Goal: Task Accomplishment & Management: Complete application form

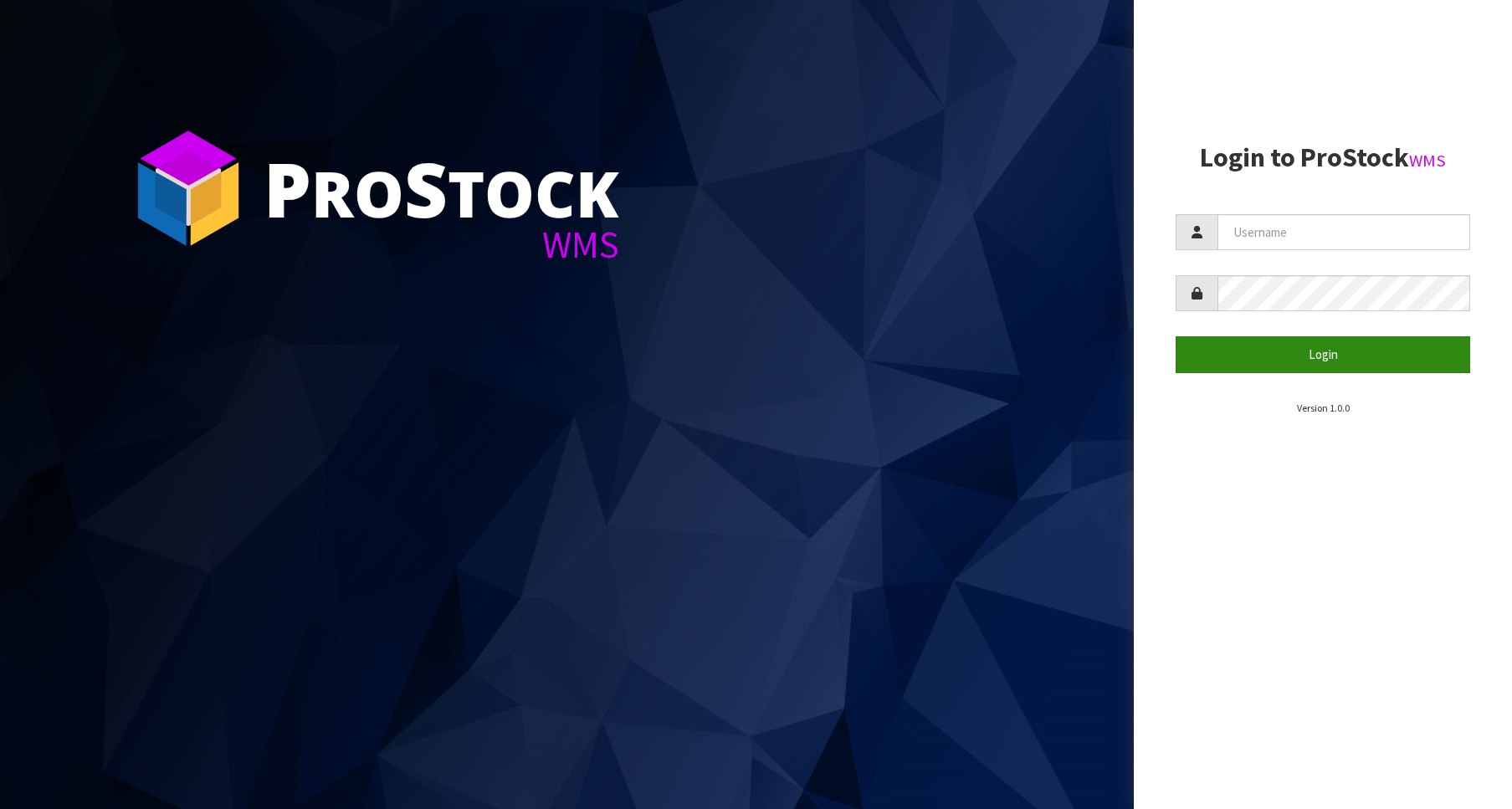
type input "Australianclutch"
click at [1314, 344] on button "Login" at bounding box center [1322, 354] width 294 height 36
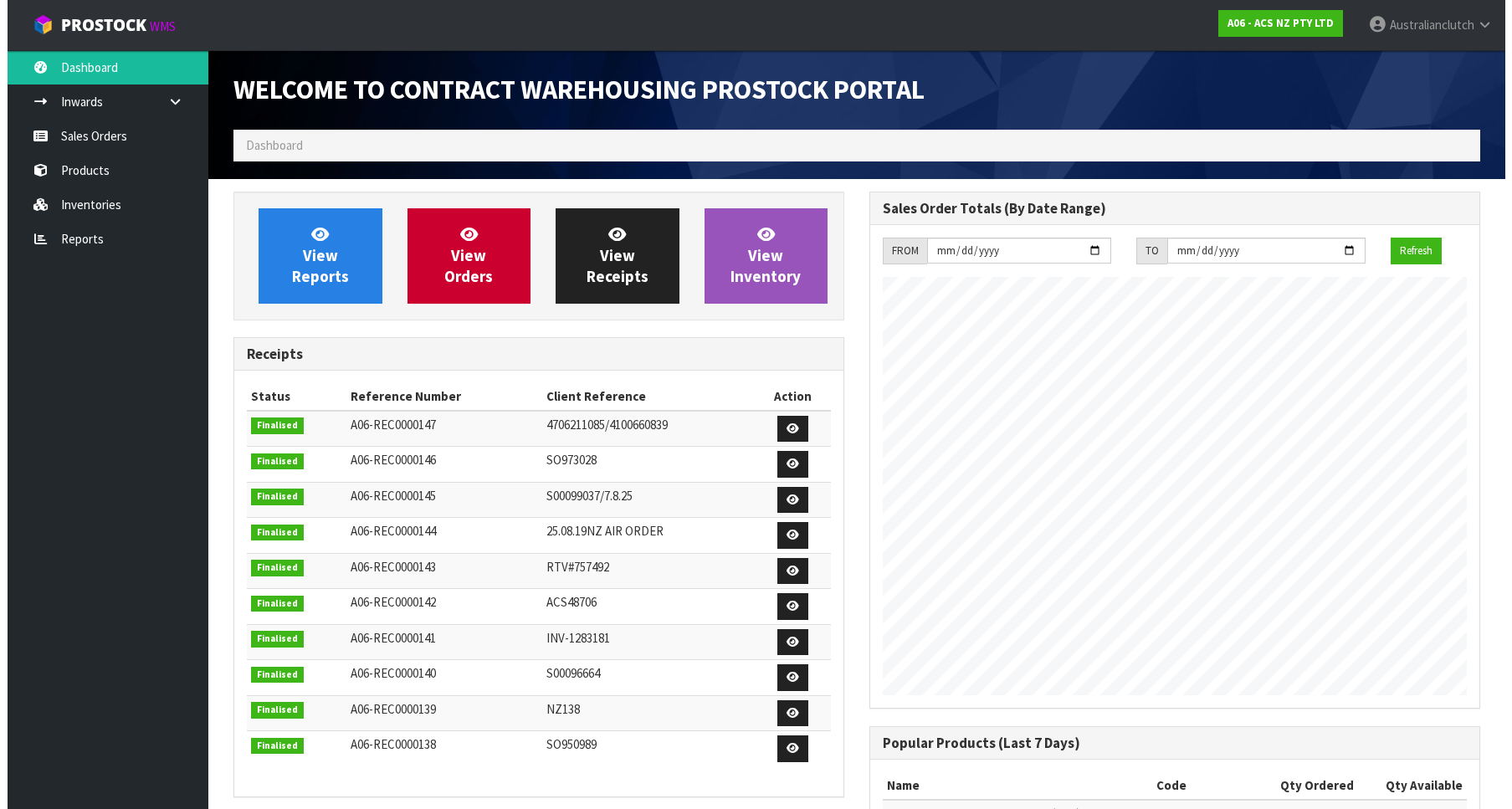
scroll to position [929, 636]
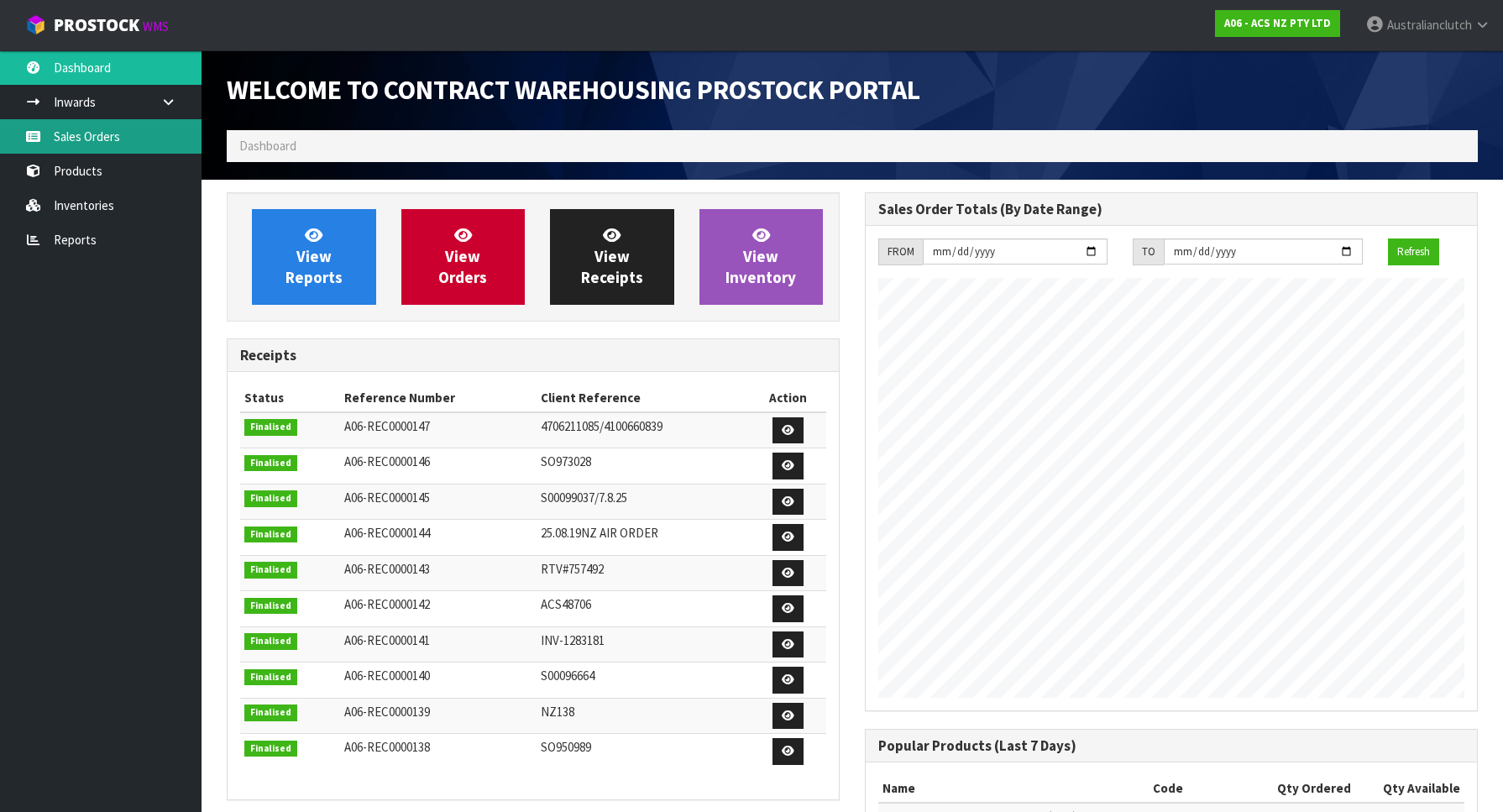
click at [103, 135] on link "Sales Orders" at bounding box center [100, 136] width 202 height 34
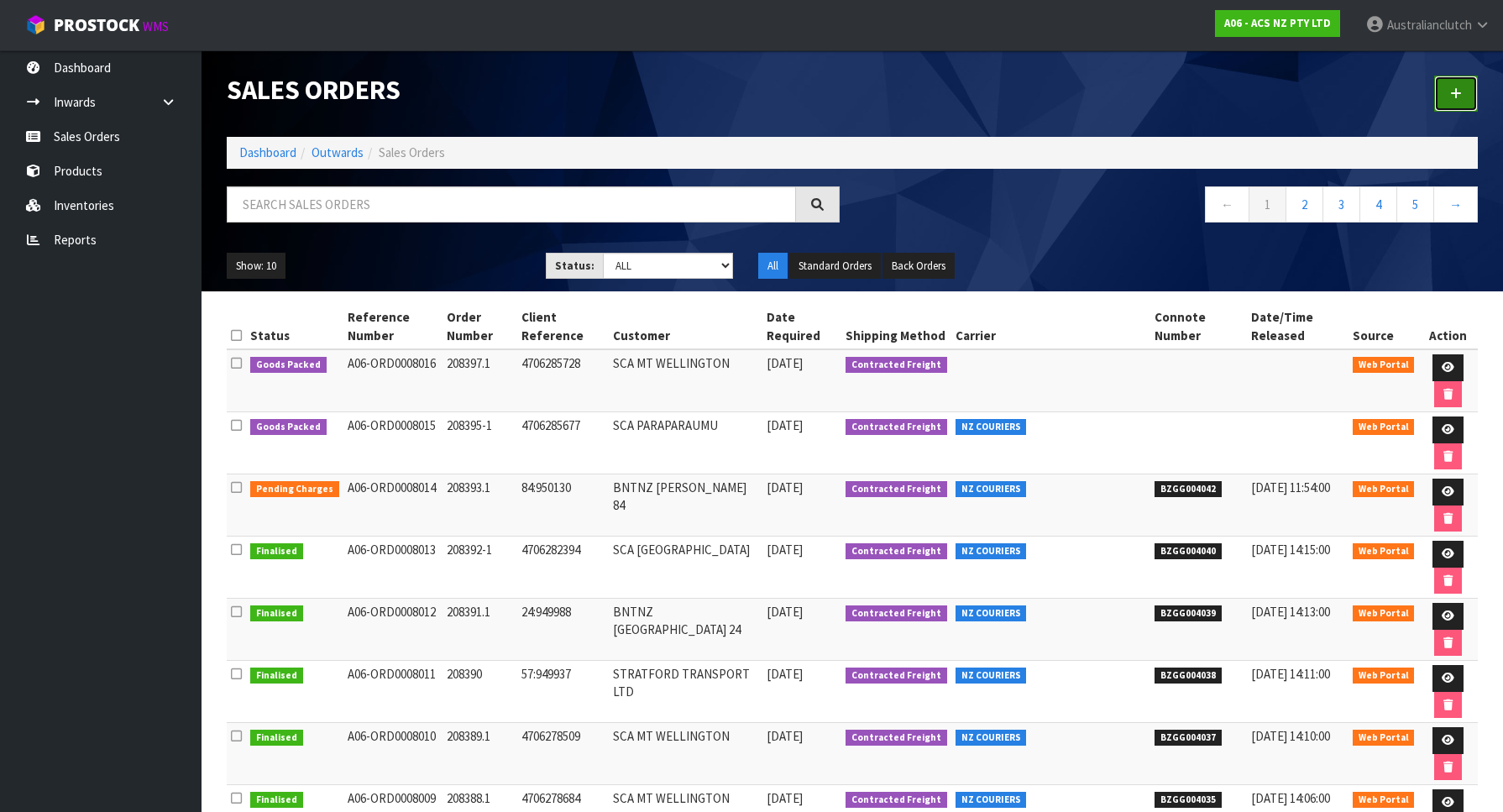
click at [1463, 87] on link at bounding box center [1455, 93] width 44 height 36
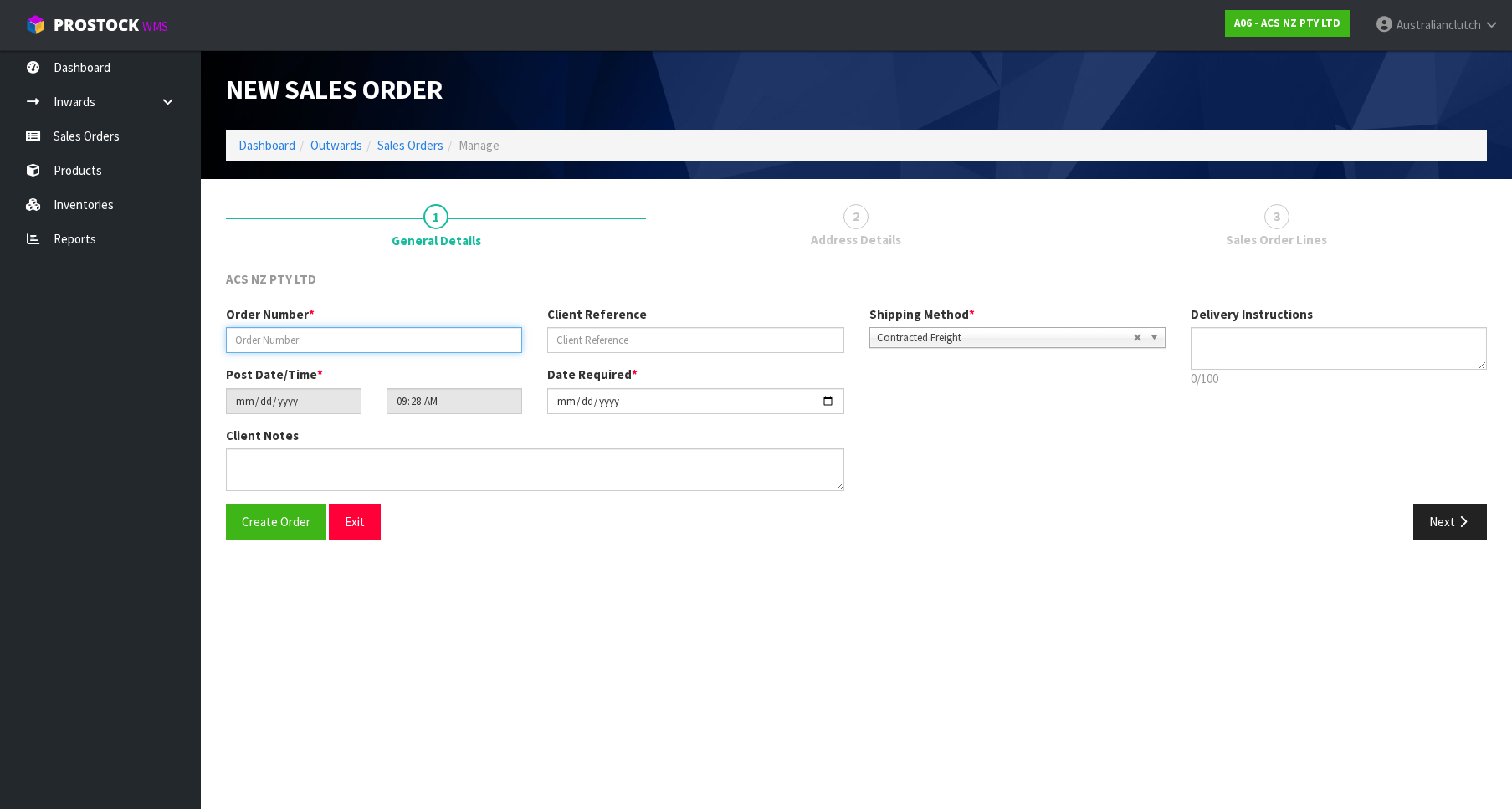
click at [306, 352] on input "text" at bounding box center [374, 340] width 296 height 26
paste input "208398.1"
type input "208398.1"
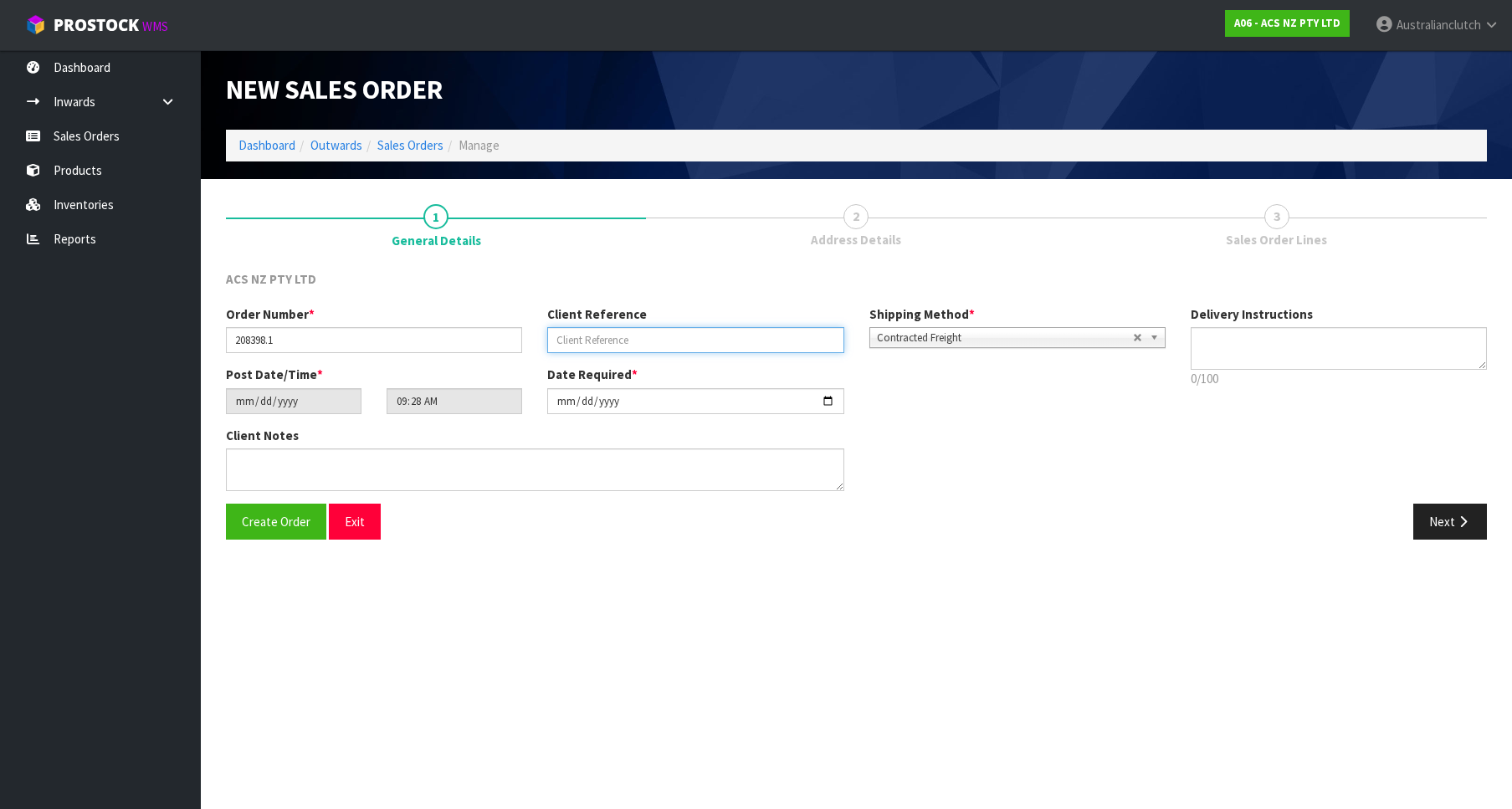
click at [732, 336] on input "text" at bounding box center [695, 340] width 296 height 26
paste input "33:950738"
type input "33:950738"
drag, startPoint x: 1284, startPoint y: 374, endPoint x: 1275, endPoint y: 371, distance: 9.5
click at [1283, 374] on p "0/100" at bounding box center [1339, 379] width 296 height 18
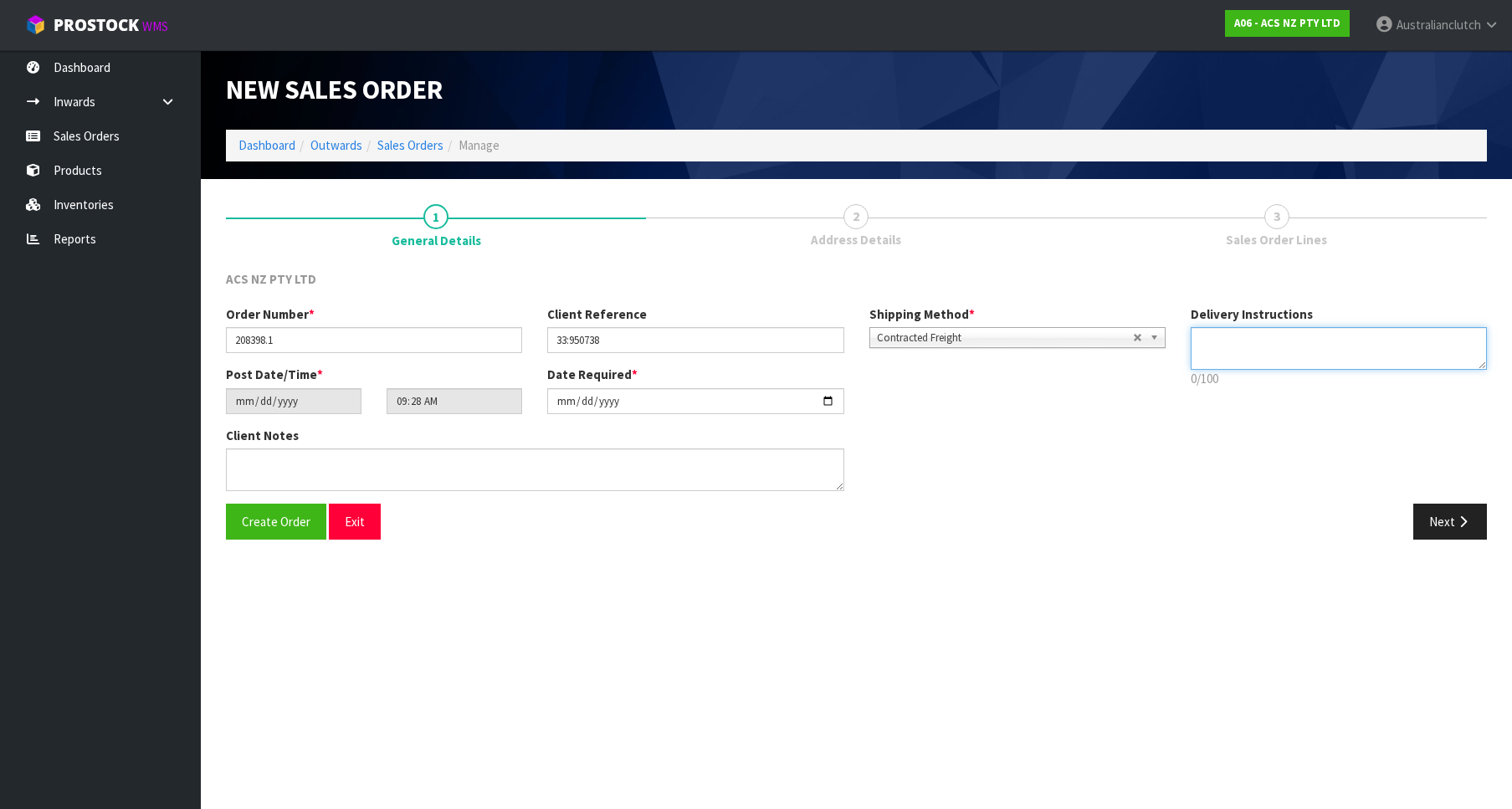
click at [1254, 354] on textarea at bounding box center [1339, 349] width 296 height 43
type textarea "PLEASE SEND VIA NZC"
click at [1462, 535] on button "Next" at bounding box center [1450, 521] width 73 height 36
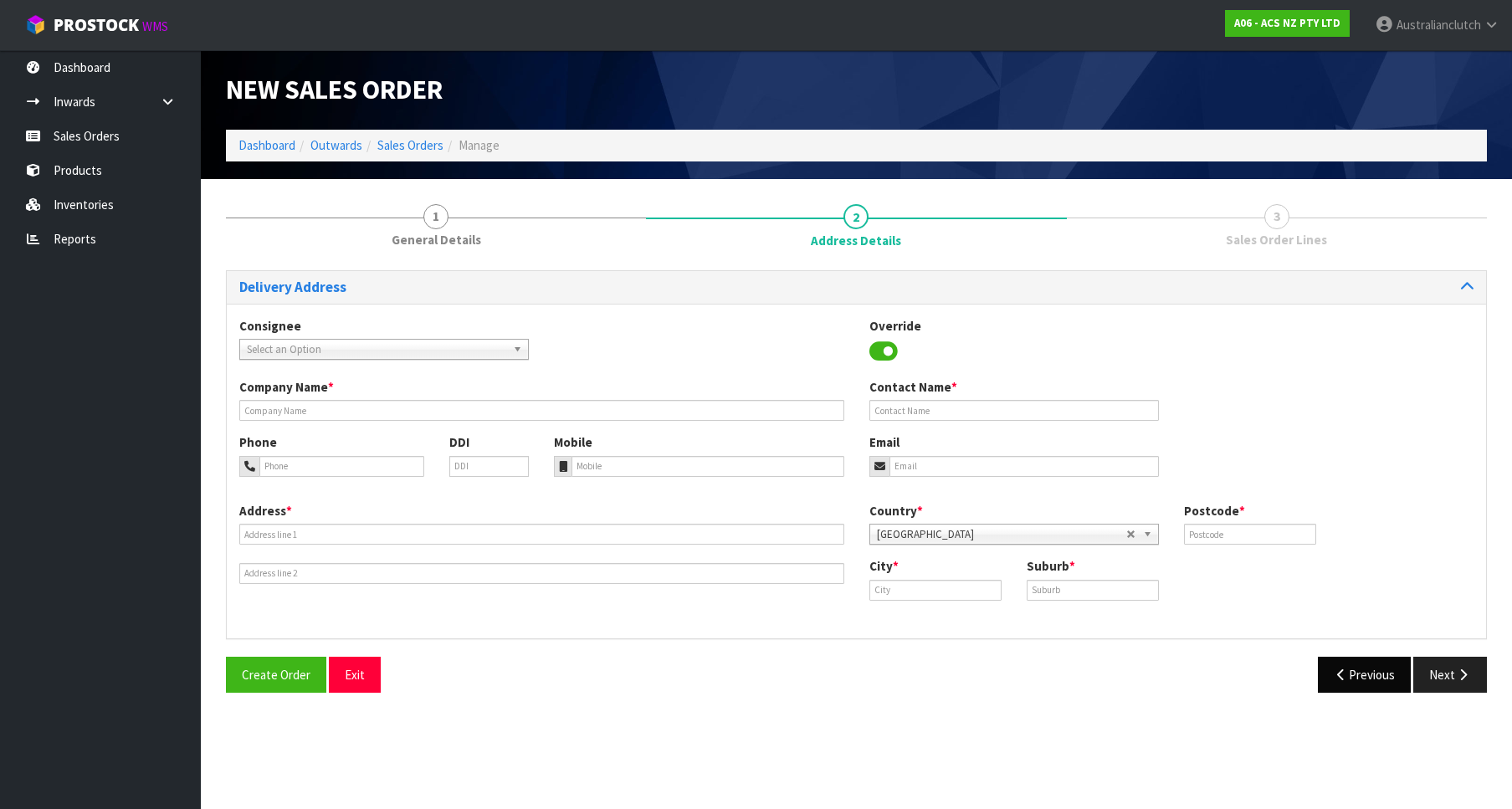
click at [1365, 695] on div "Create Order Exit Previous Next" at bounding box center [857, 681] width 1286 height 48
click at [1359, 685] on button "Previous" at bounding box center [1364, 675] width 94 height 36
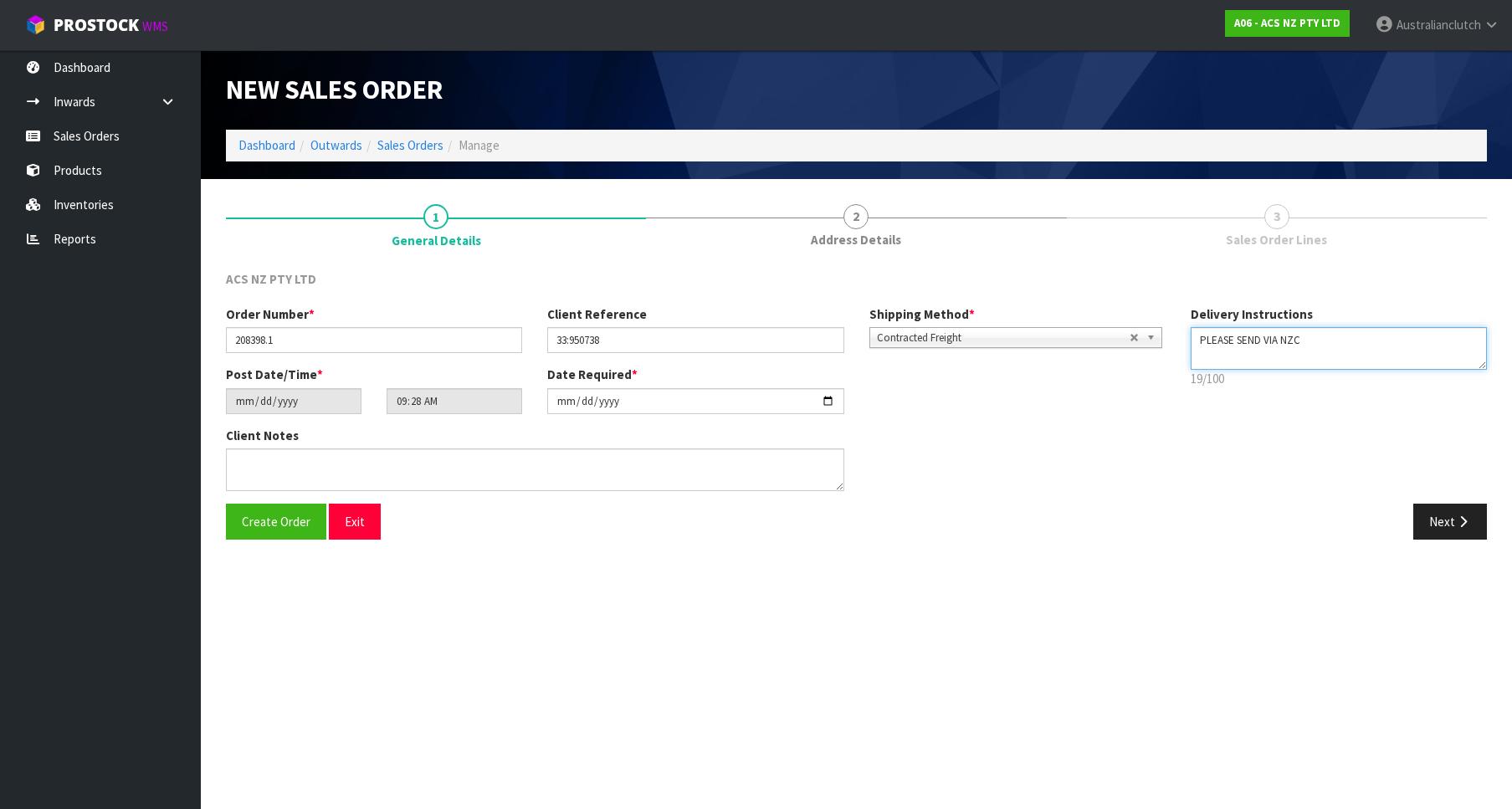
click at [1307, 344] on textarea at bounding box center [1339, 349] width 296 height 43
type textarea "PLEASE SEND VIA MAINFREIGHT"
click at [1468, 502] on div "Order Number * 208398.1 Client Reference 33:950738 Shipping Method * Pickup Con…" at bounding box center [857, 405] width 1286 height 198
click at [1456, 543] on div "Create Order Exit Next" at bounding box center [857, 527] width 1286 height 48
click at [1442, 531] on button "Next" at bounding box center [1450, 521] width 73 height 36
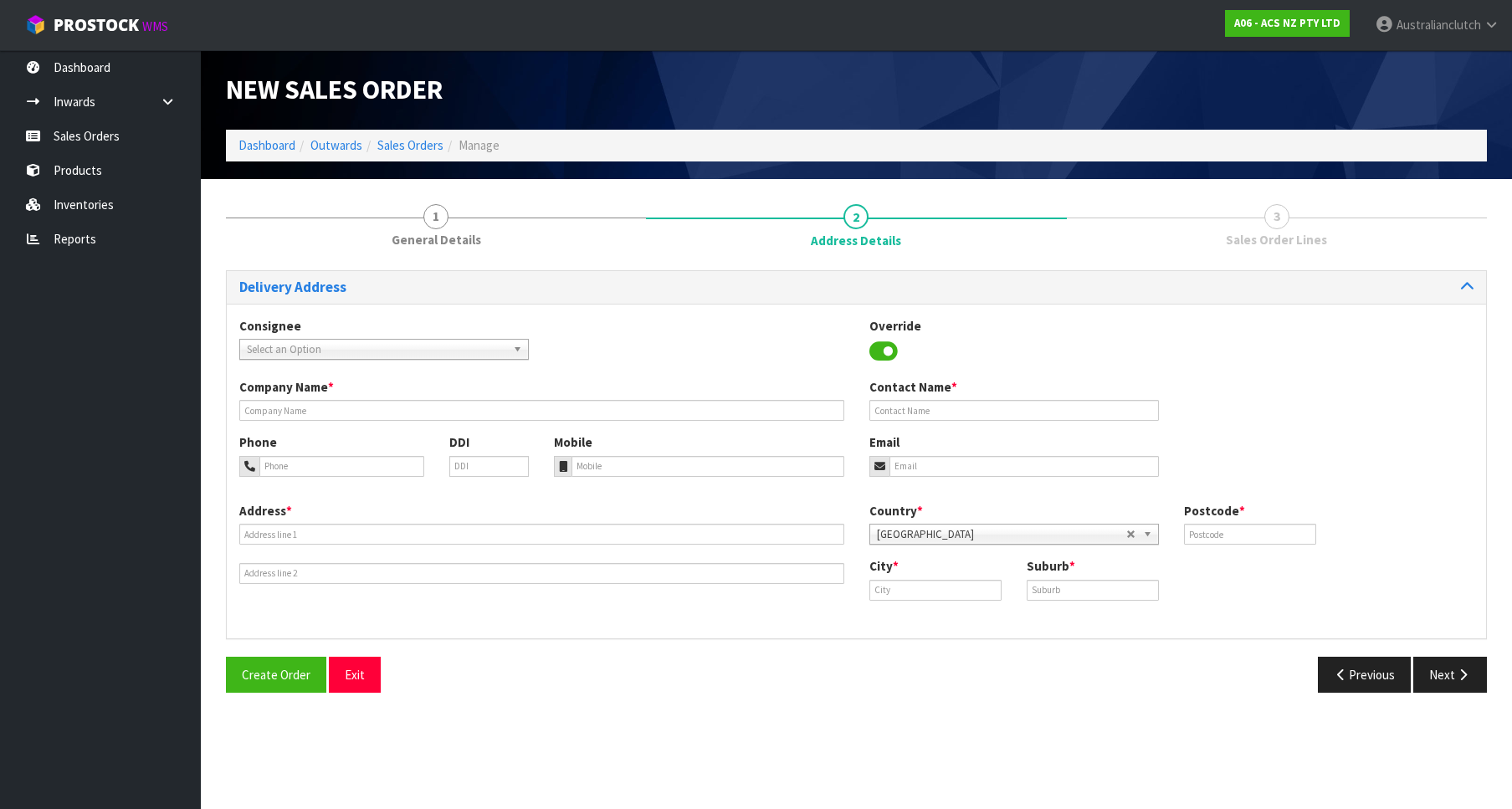
click at [293, 341] on span "Select an Option" at bounding box center [376, 350] width 259 height 20
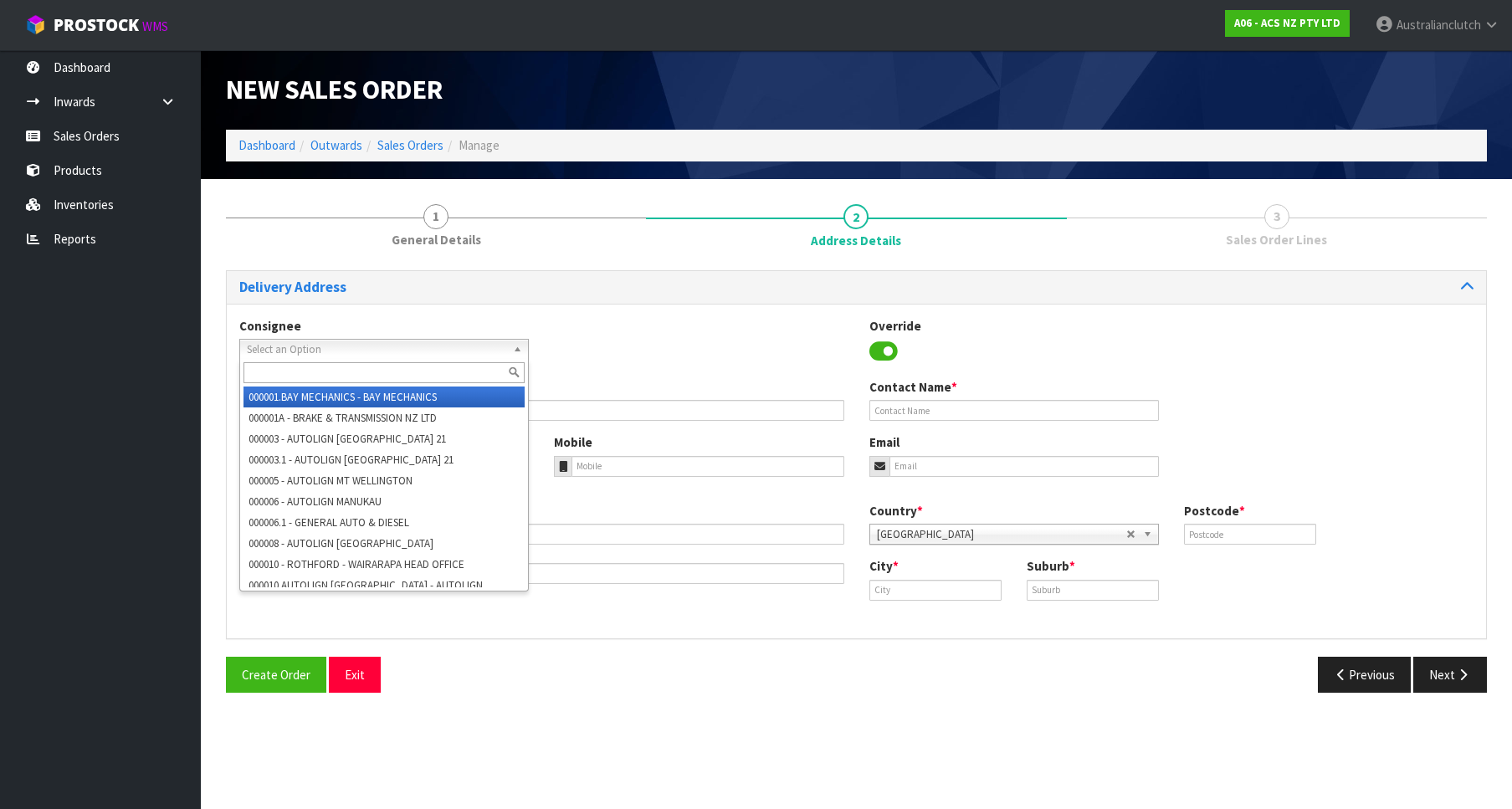
type input "1"
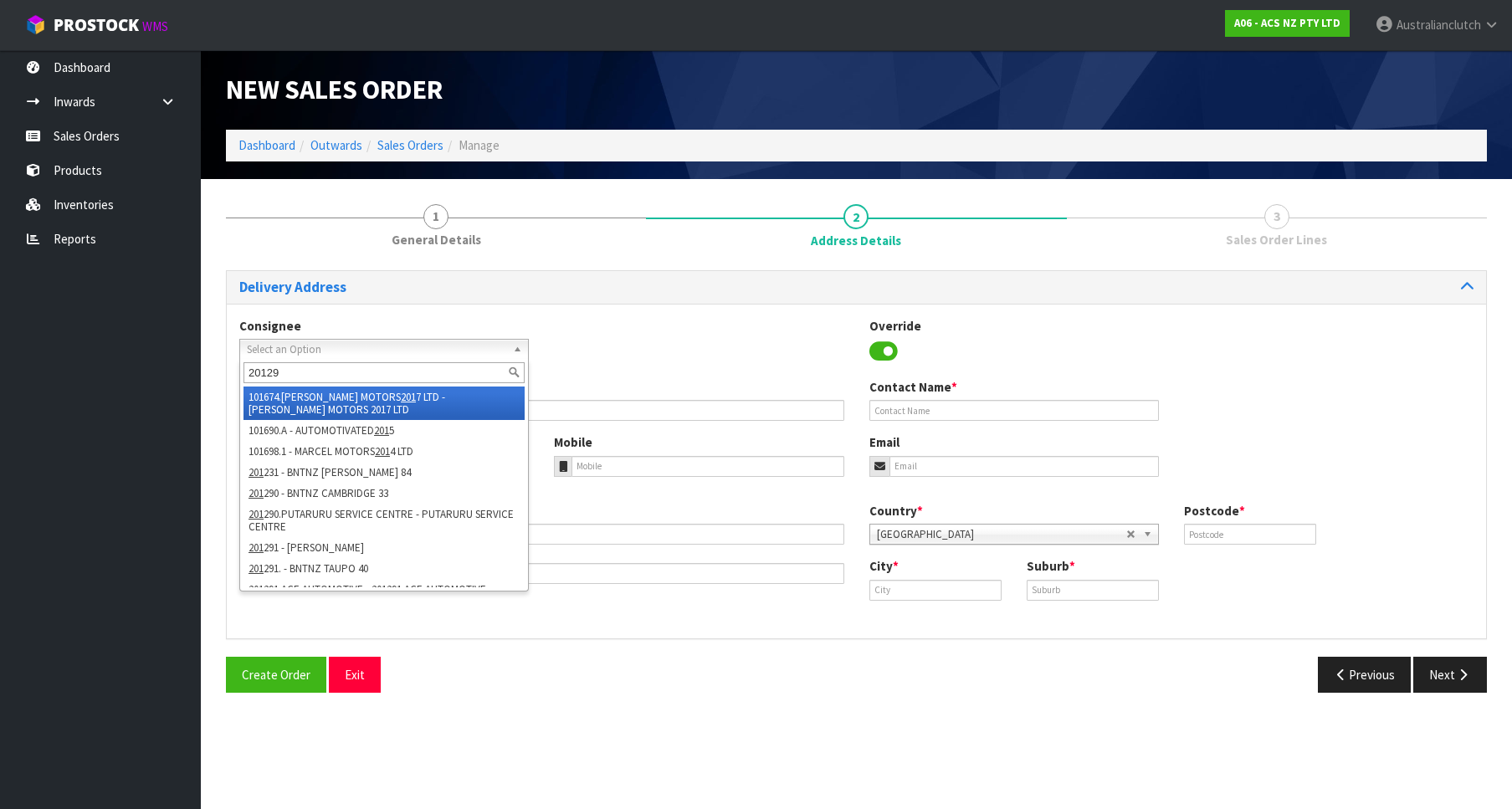
type input "201290"
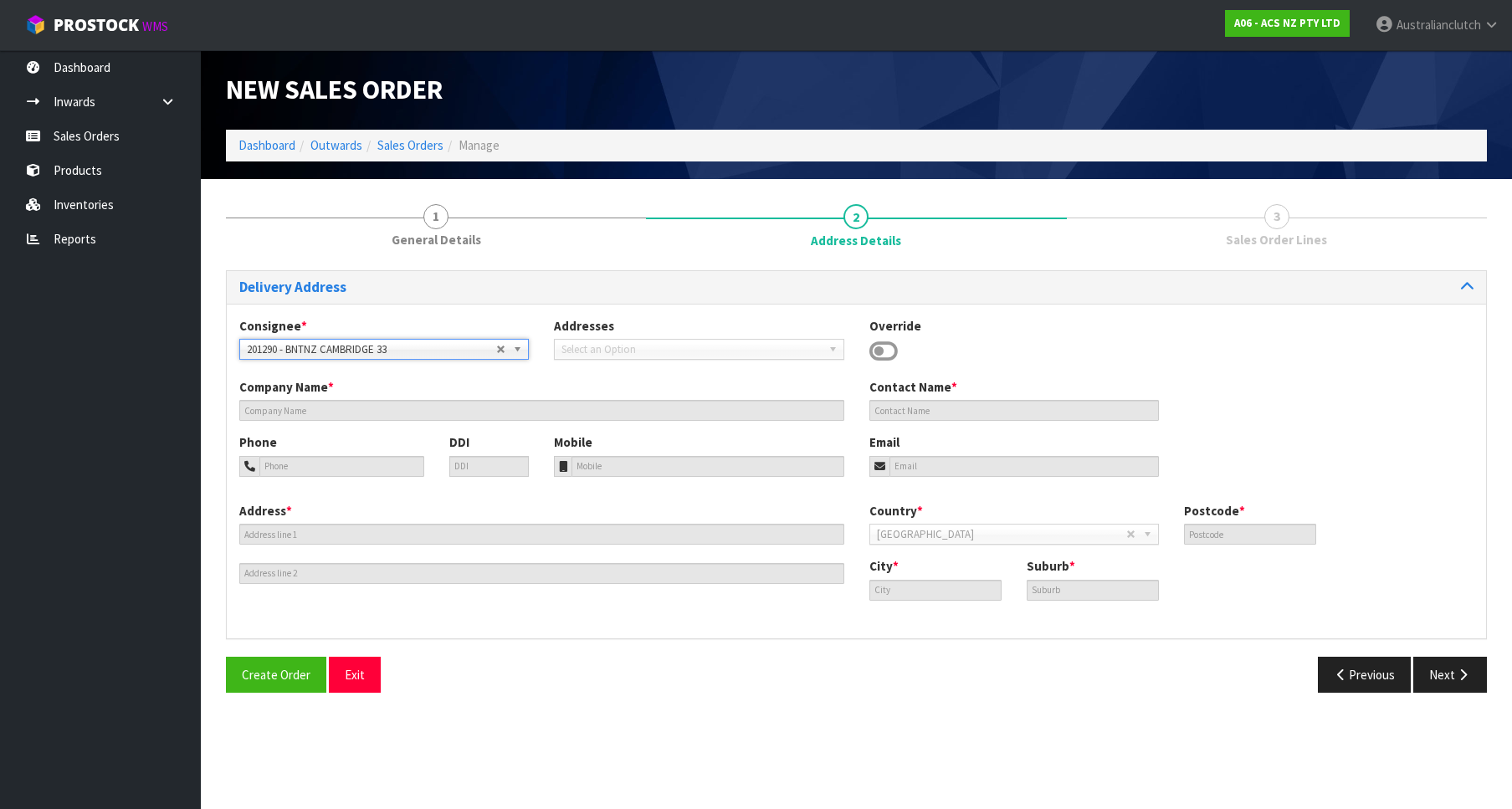
type input "BNTNZ CAMBRIDGE 33"
type input "[STREET_ADDRESS]"
type input "3432"
type input "[GEOGRAPHIC_DATA]"
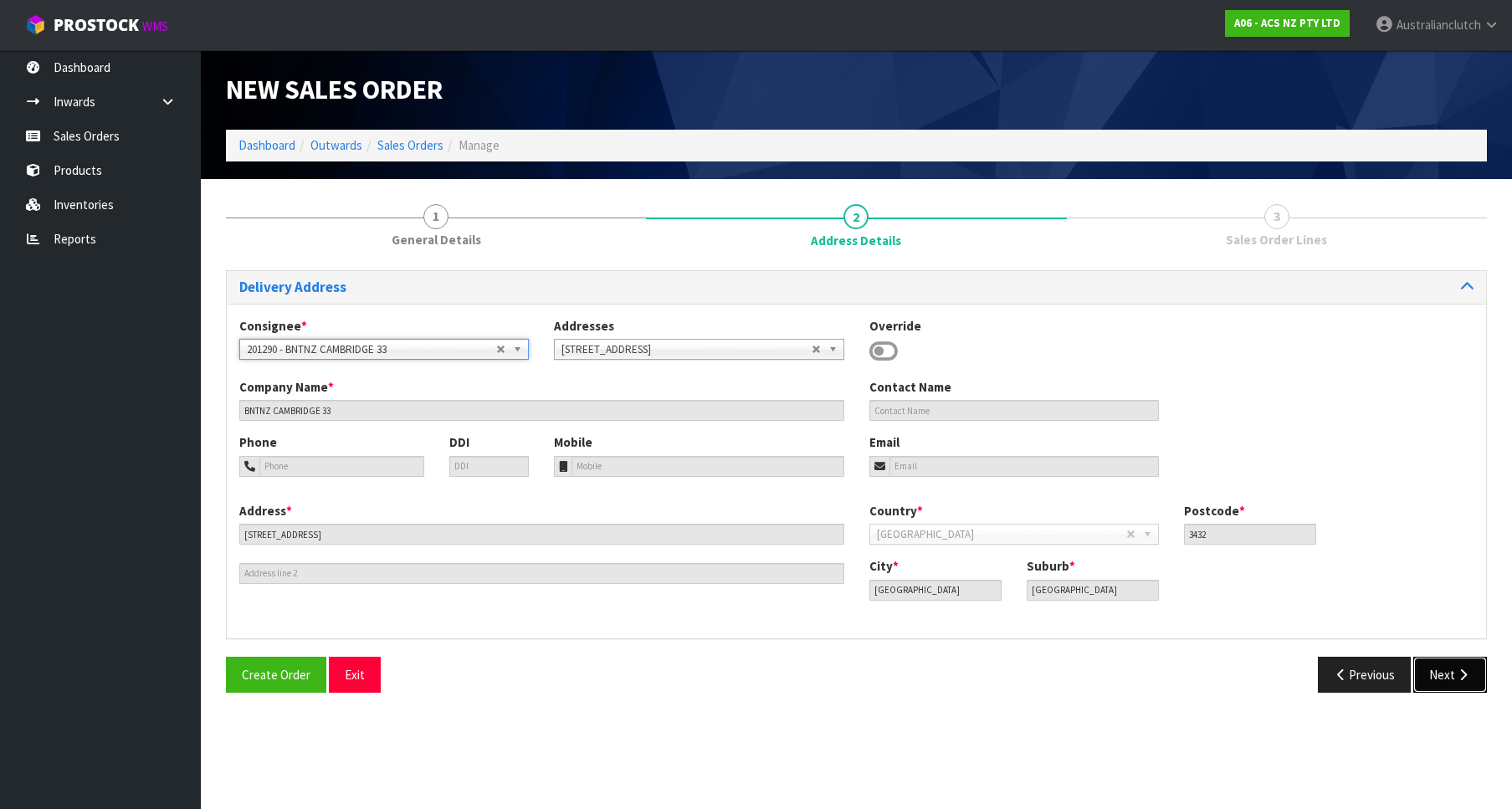
click at [1474, 688] on button "Next" at bounding box center [1450, 675] width 73 height 36
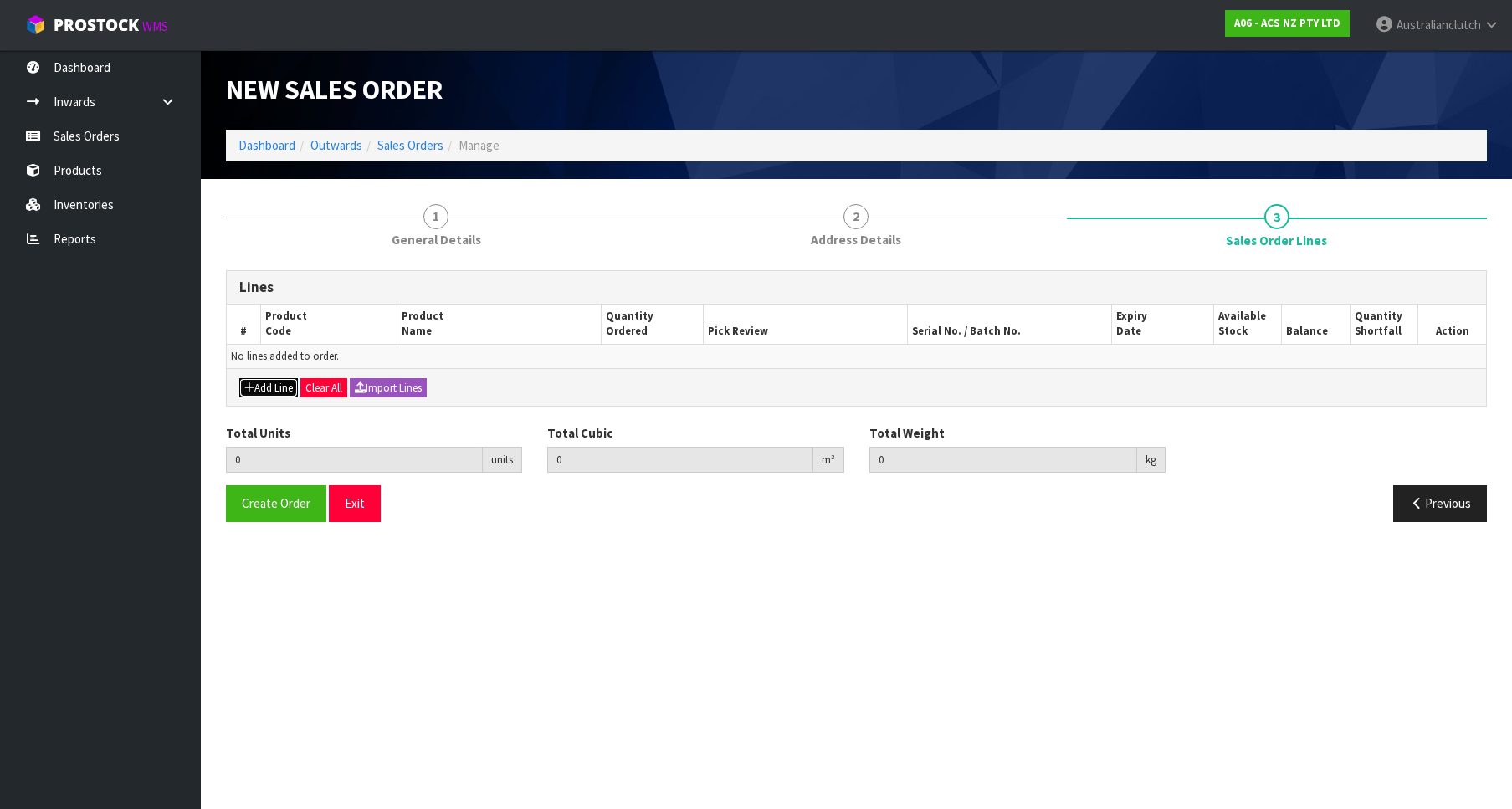
click at [265, 390] on button "Add Line" at bounding box center [269, 388] width 59 height 20
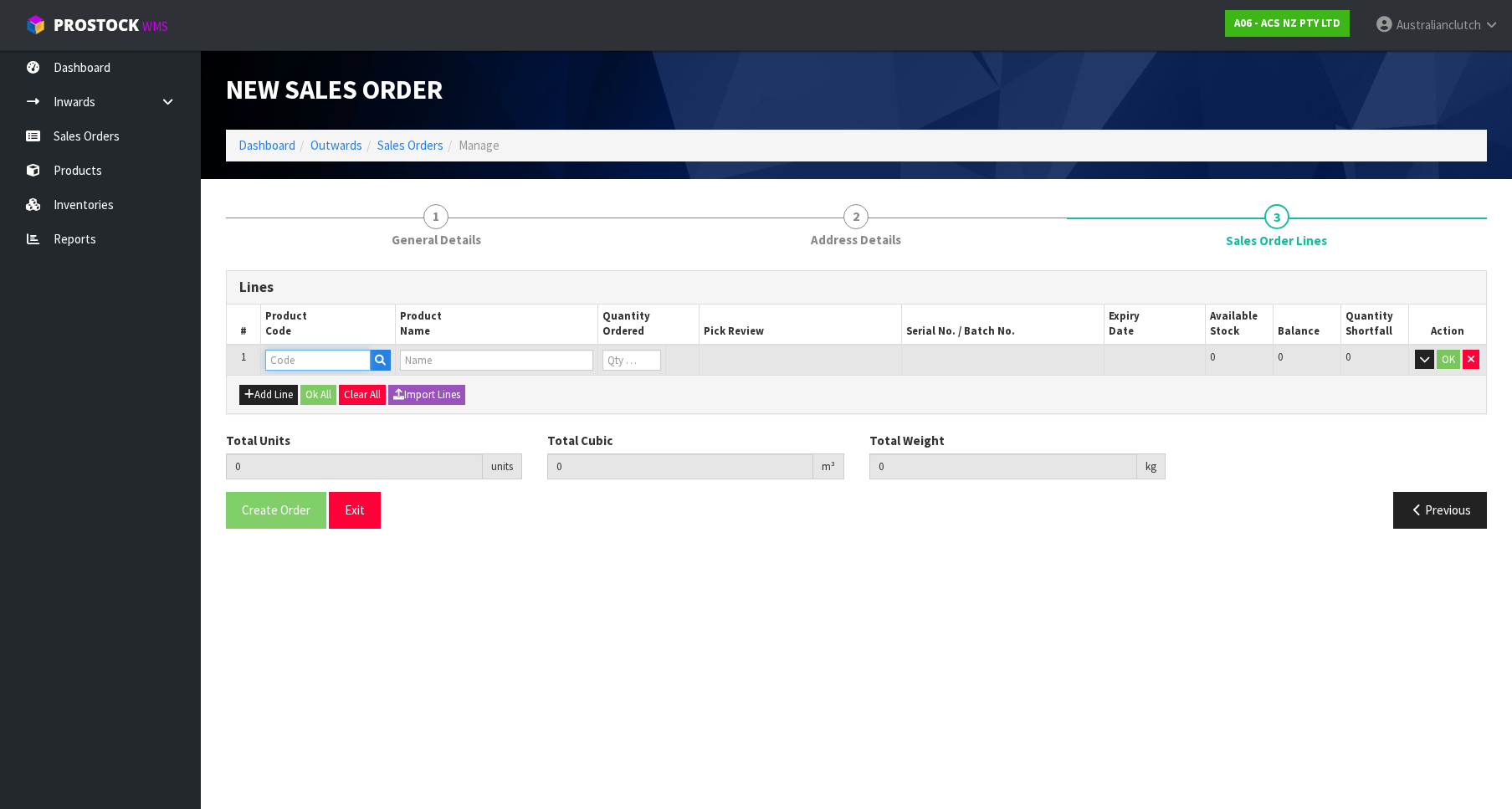
click at [308, 360] on input "text" at bounding box center [318, 359] width 106 height 21
paste input "KTY28590-1AX"
type input "KTY28590-1AX"
type input "0.000000"
type input "0.000"
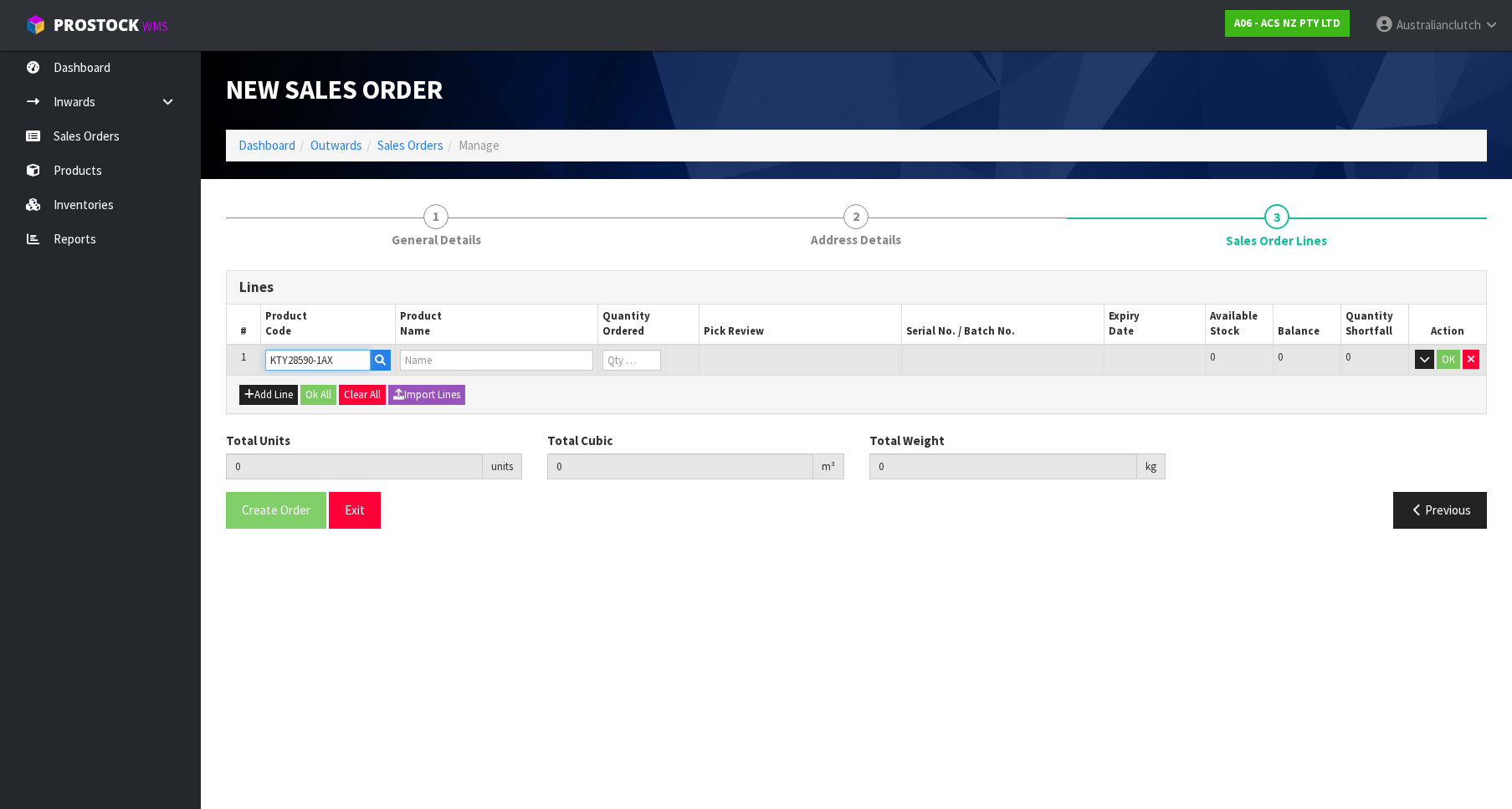
type input "KIT XHD CONV TOY HILUX KUN inc F/W"
type input "0"
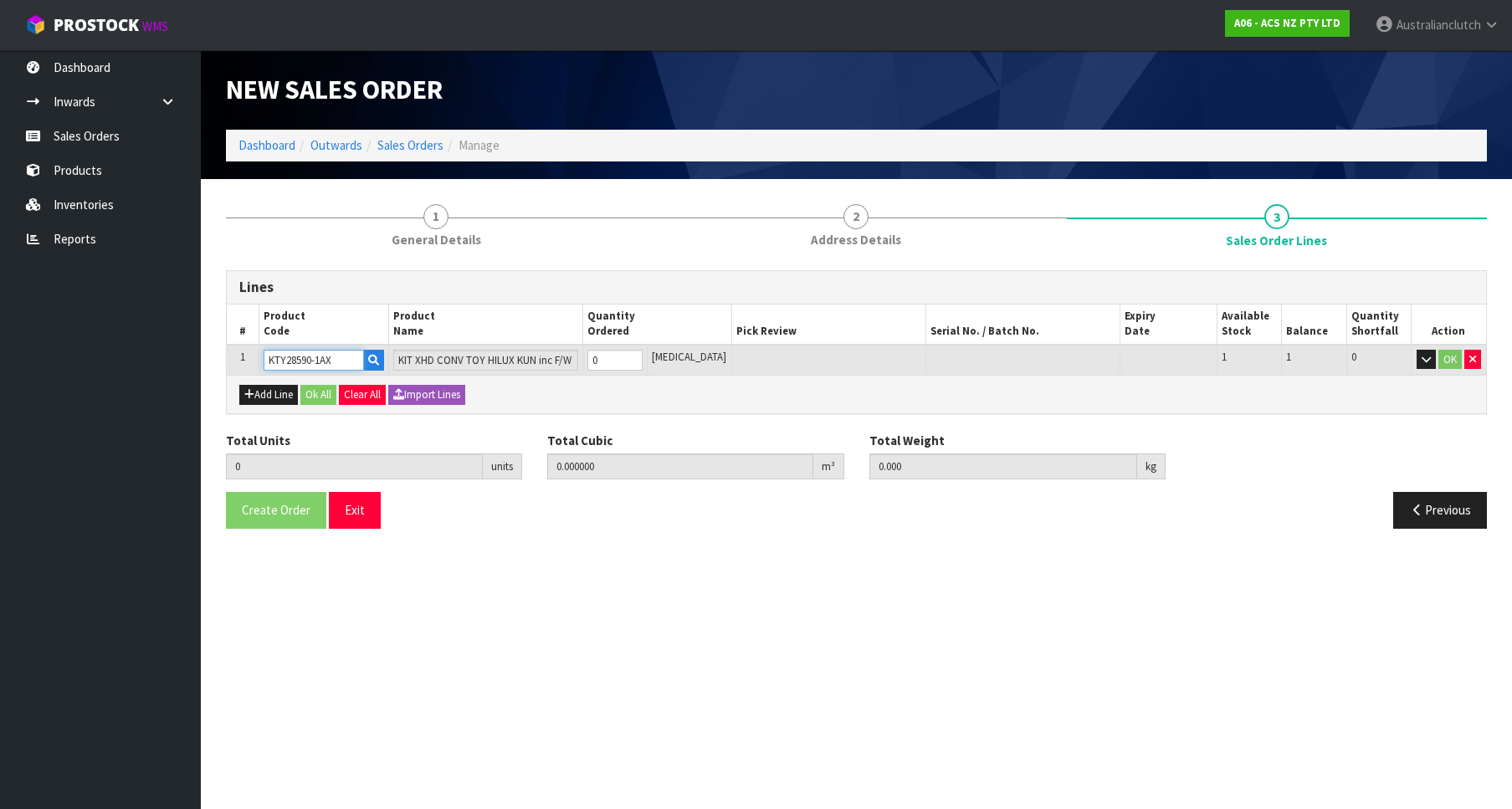
type input "KTY28590-1AX"
click at [643, 352] on input "0" at bounding box center [615, 359] width 55 height 21
type input "1"
type input "0.0546"
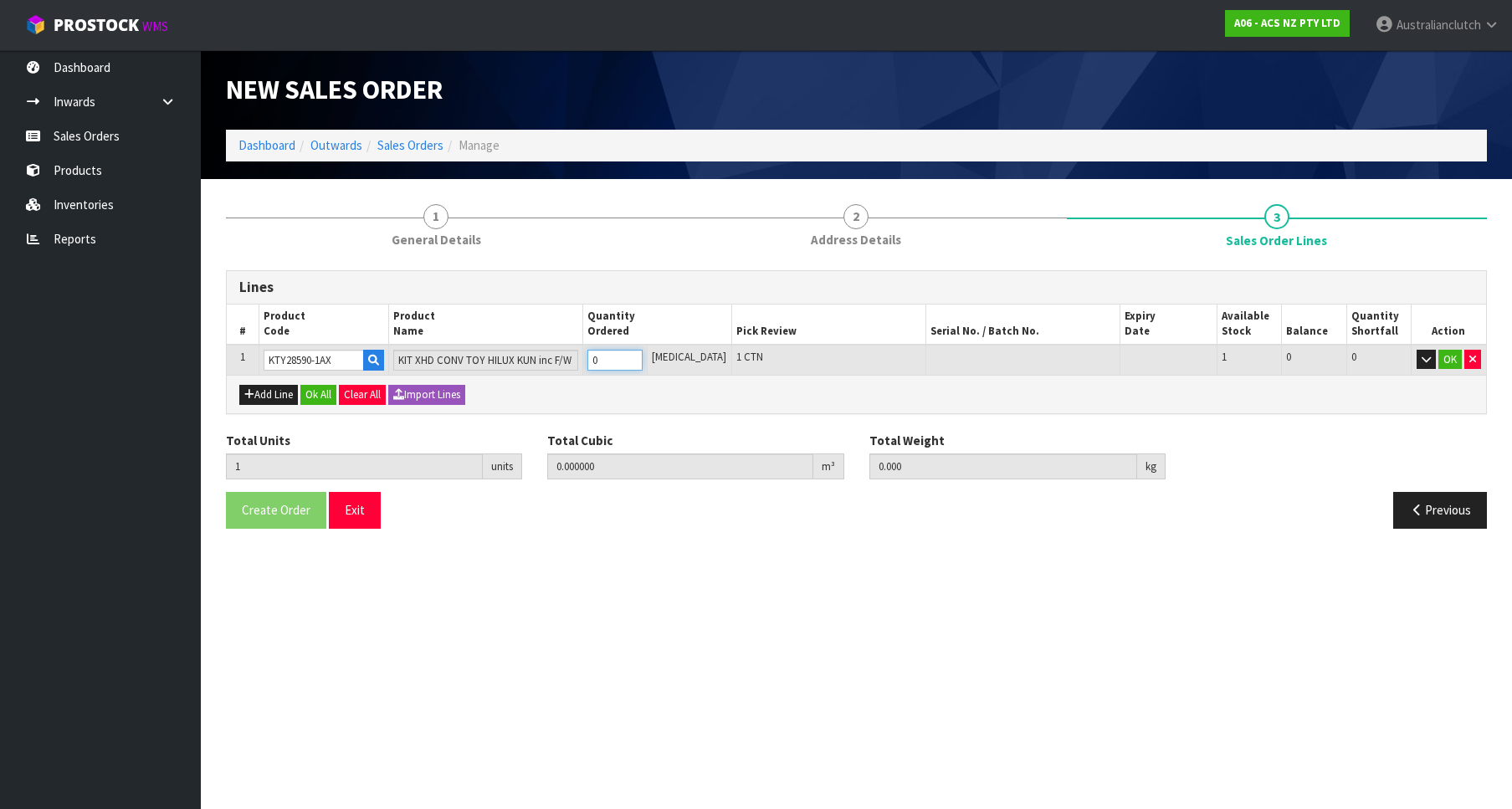
type input "31.2"
type input "1"
click at [643, 358] on input "1" at bounding box center [615, 359] width 55 height 21
drag, startPoint x: 1453, startPoint y: 365, endPoint x: 808, endPoint y: 495, distance: 658.0
click at [1453, 366] on button "OK" at bounding box center [1450, 359] width 23 height 20
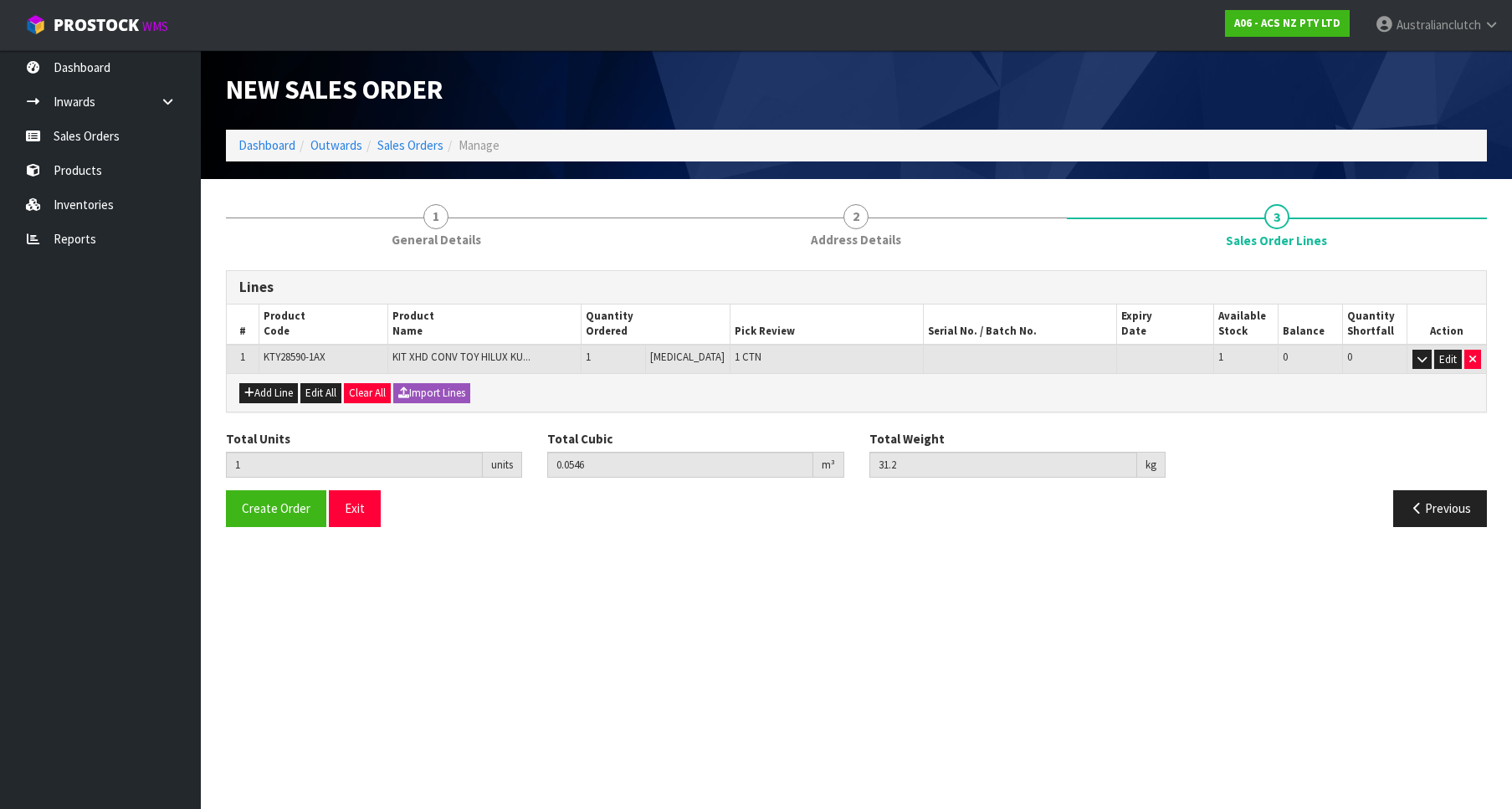
click at [277, 484] on div "Total Units 1 units Total Cubic 0.0546 m³ Total Weight 31.2 kg" at bounding box center [857, 460] width 1286 height 61
click at [281, 486] on div "Total Units 1 units Total Cubic 0.0546 m³ Total Weight 31.2 kg" at bounding box center [857, 460] width 1286 height 61
click at [278, 497] on button "Create Order" at bounding box center [276, 508] width 100 height 36
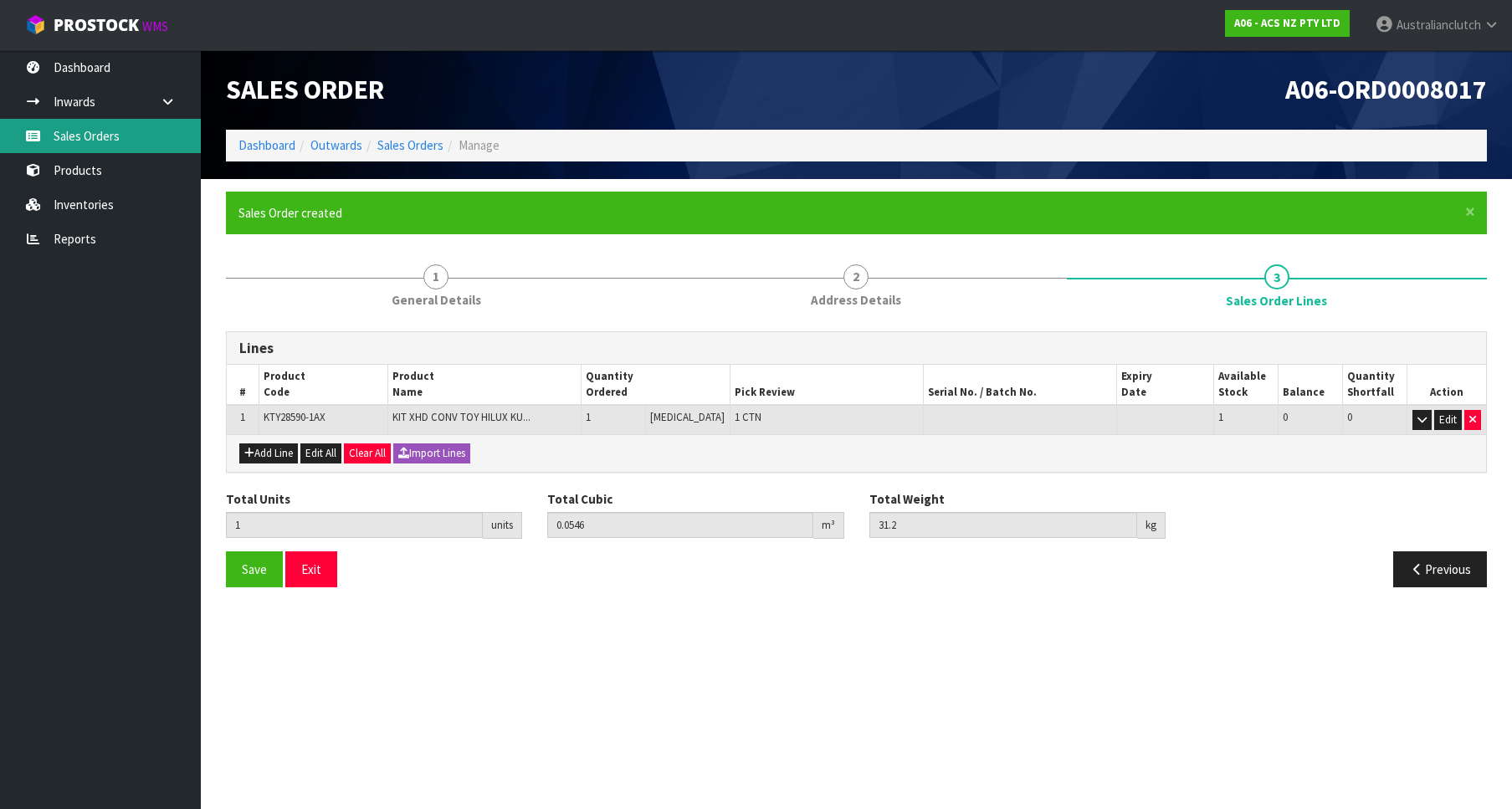
click at [122, 139] on link "Sales Orders" at bounding box center [100, 136] width 201 height 34
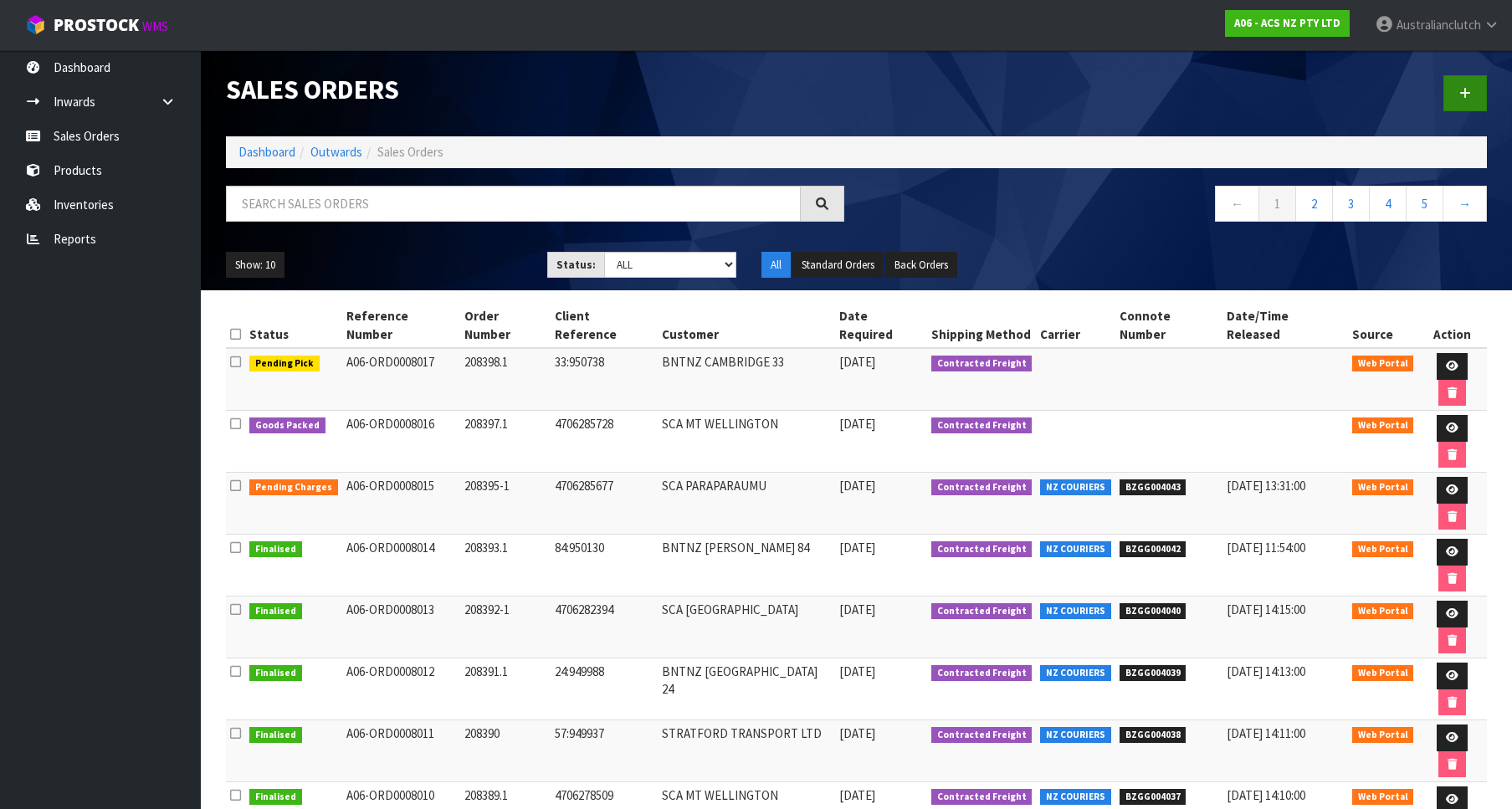
click at [1467, 114] on div at bounding box center [1178, 93] width 644 height 86
click at [1466, 95] on icon at bounding box center [1465, 93] width 12 height 13
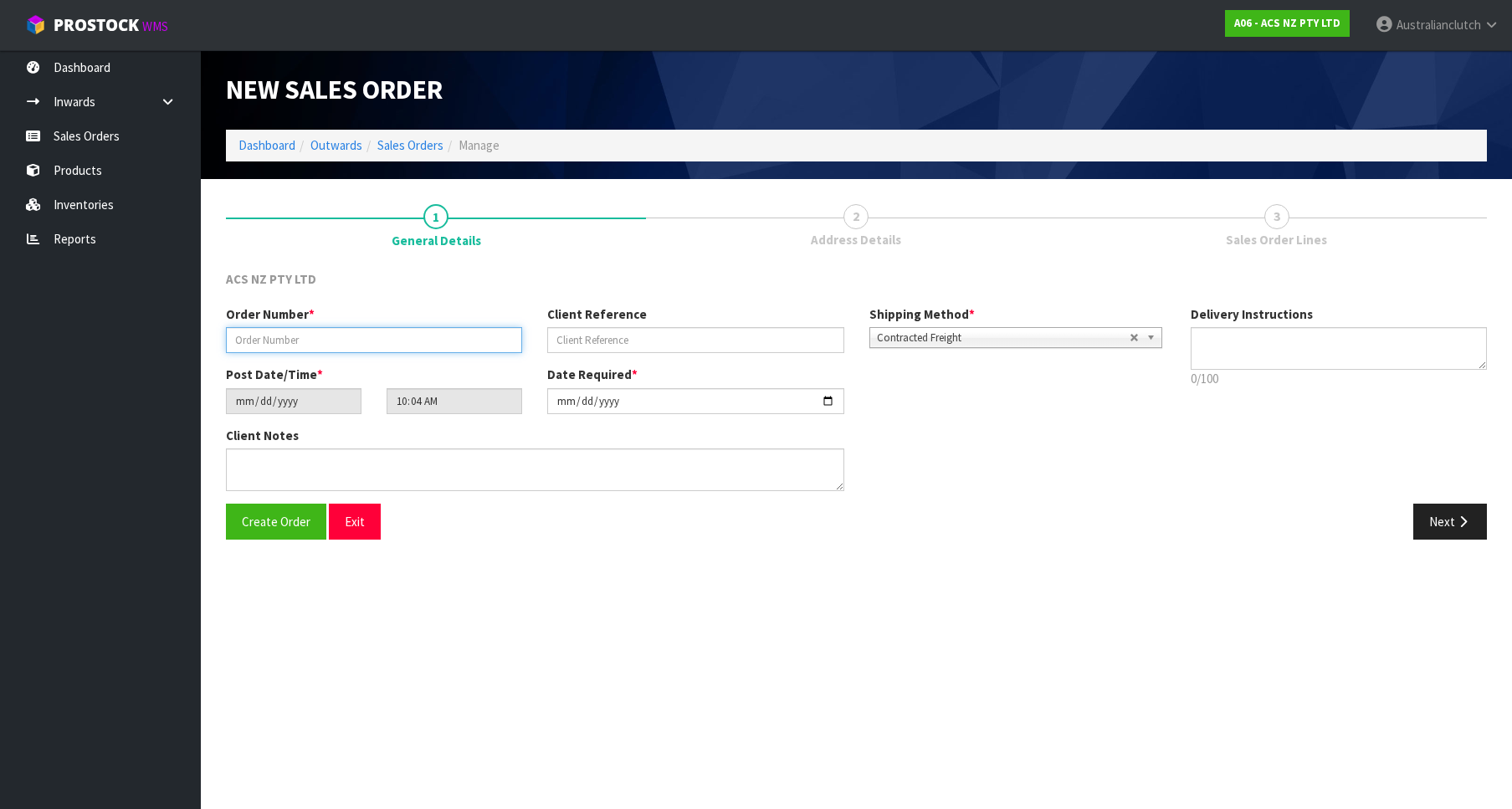
click at [251, 343] on input "text" at bounding box center [374, 340] width 296 height 26
paste input "208399.1"
type input "208399.1"
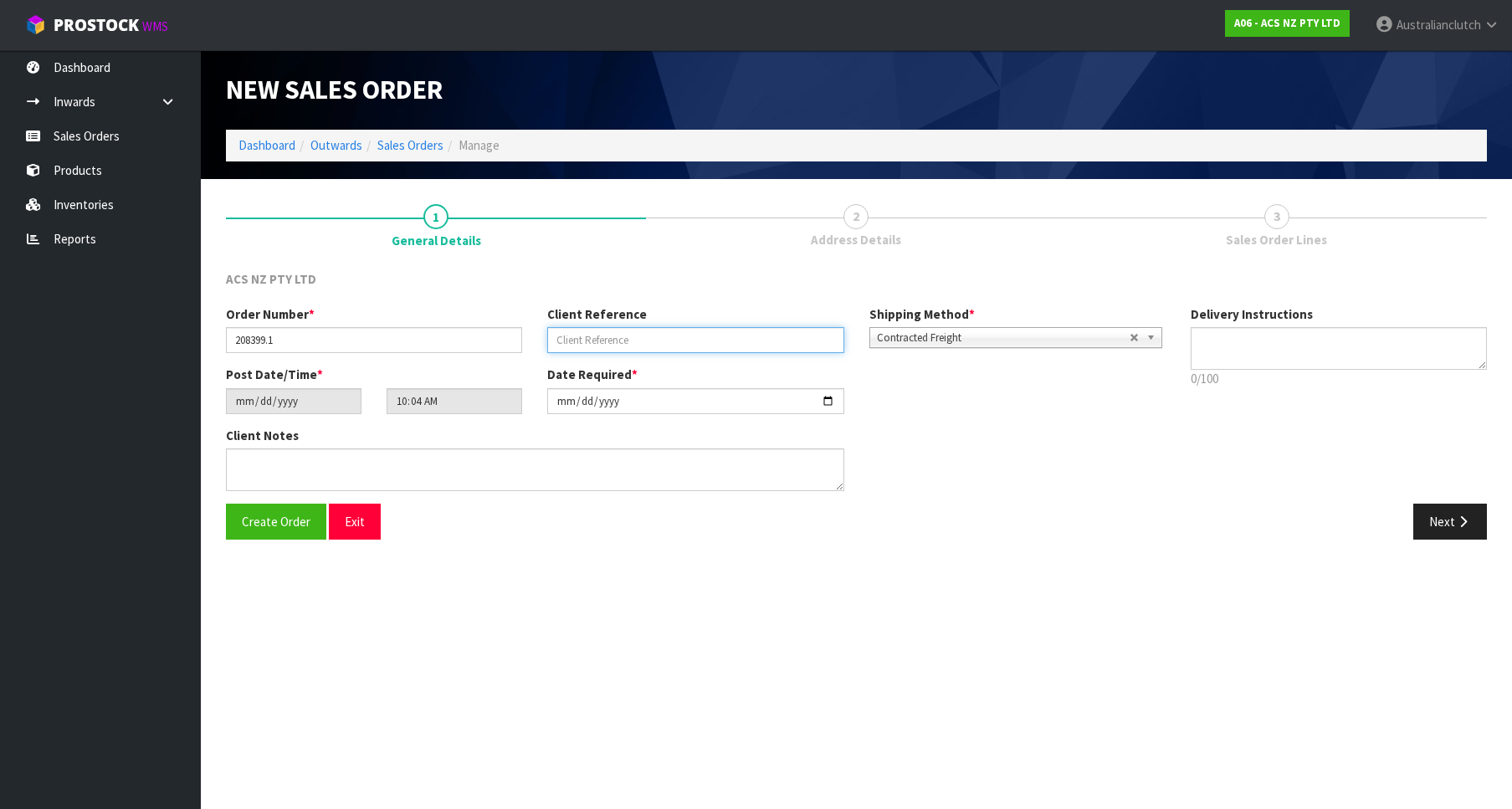
drag, startPoint x: 607, startPoint y: 336, endPoint x: 655, endPoint y: 353, distance: 50.9
click at [604, 336] on input "text" at bounding box center [695, 340] width 296 height 26
paste input "17:950786"
type input "17:950786"
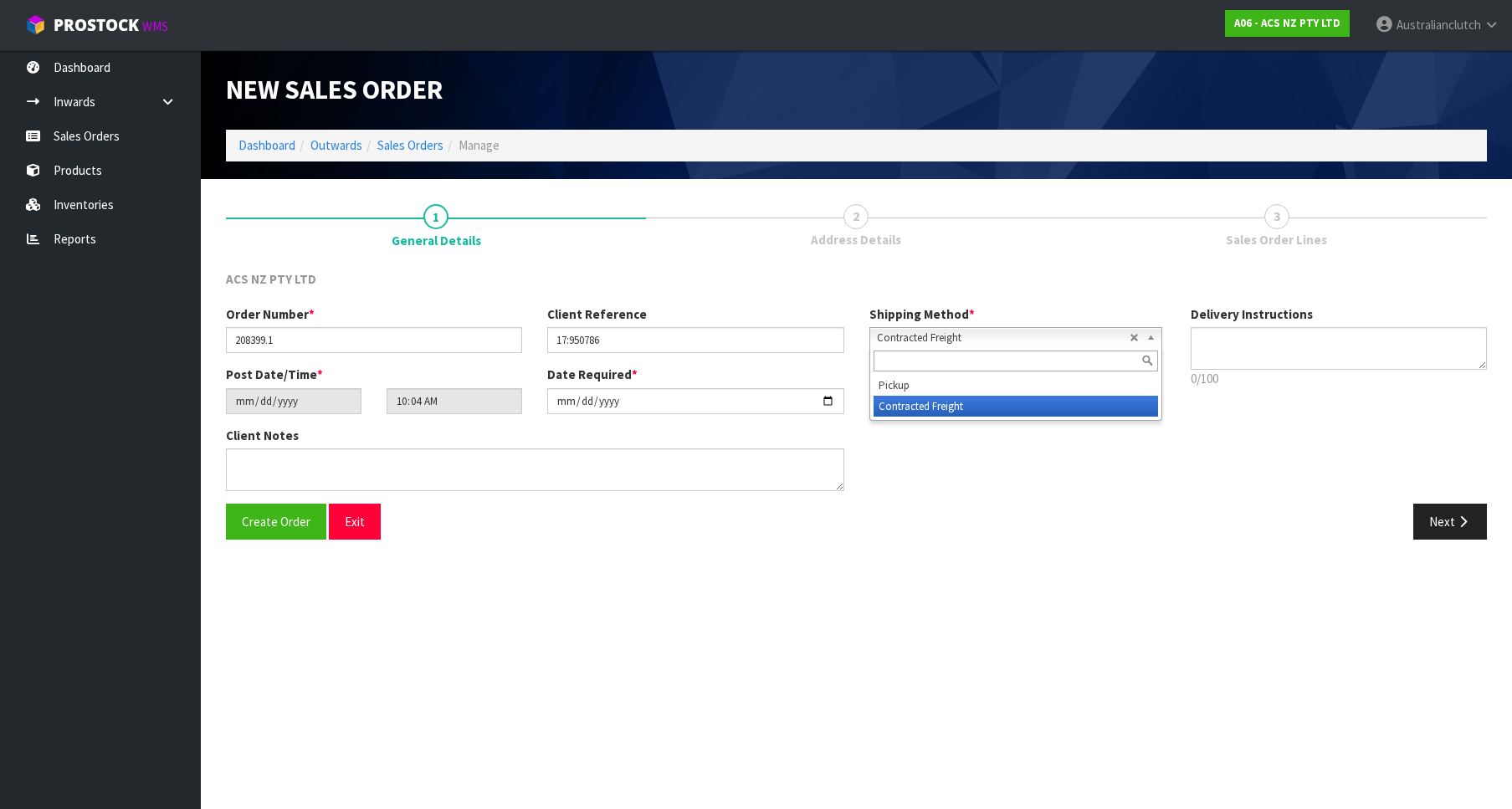
click at [999, 344] on span "Contracted Freight" at bounding box center [1003, 338] width 253 height 20
click at [1021, 375] on div at bounding box center [1016, 360] width 291 height 28
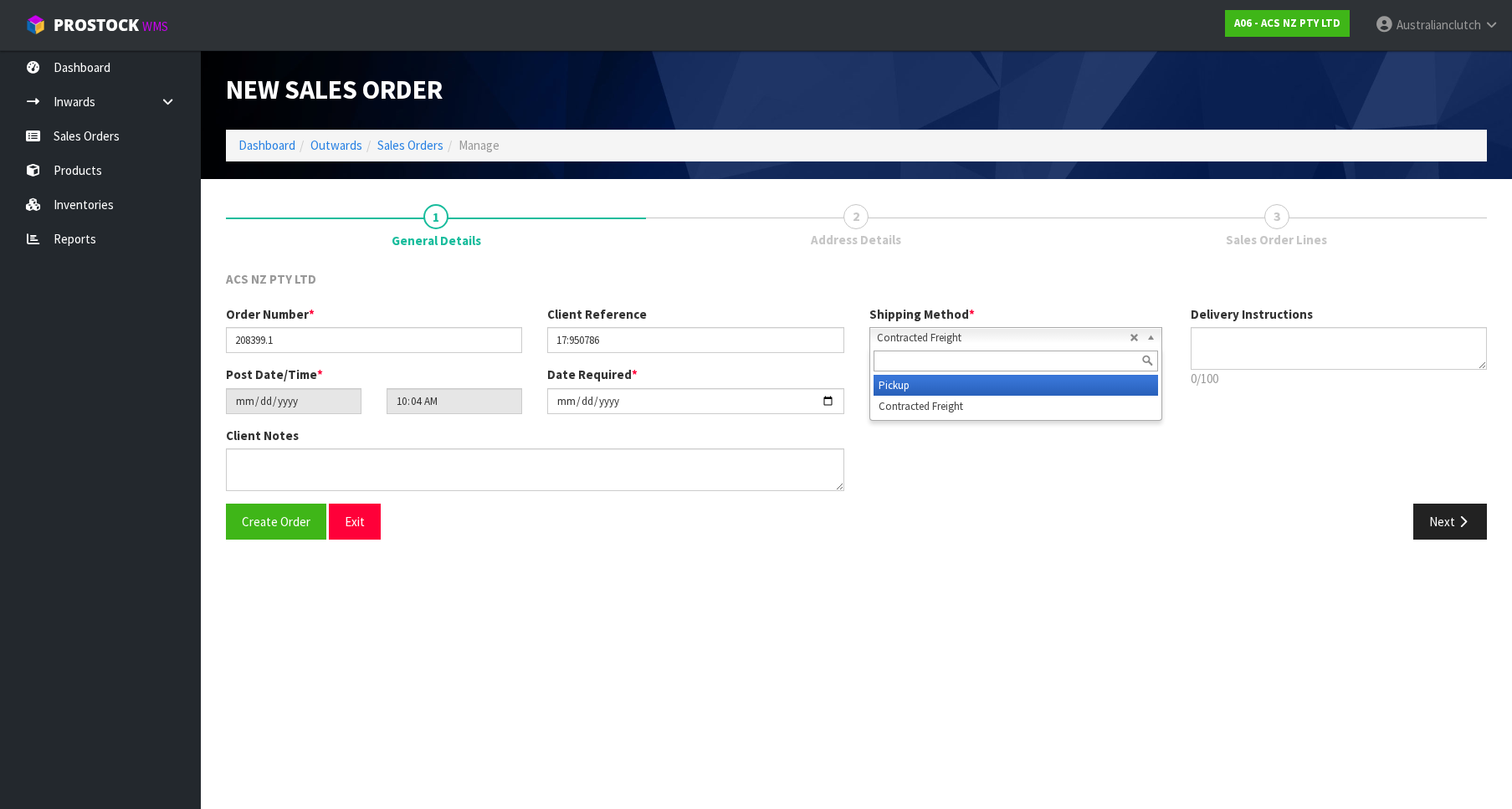
click at [1026, 388] on li "Pickup" at bounding box center [1016, 384] width 284 height 21
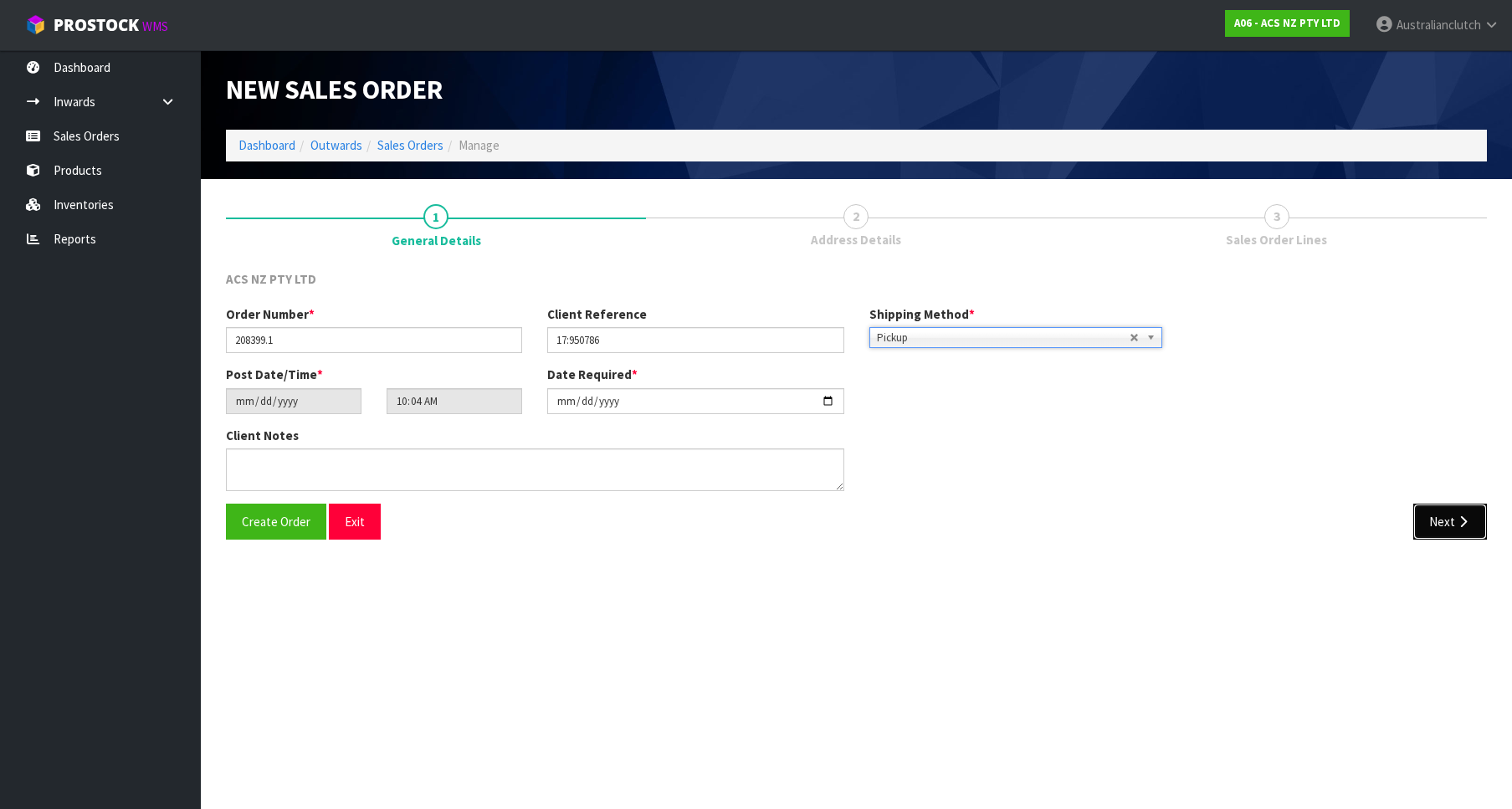
click at [1448, 533] on button "Next" at bounding box center [1450, 521] width 73 height 36
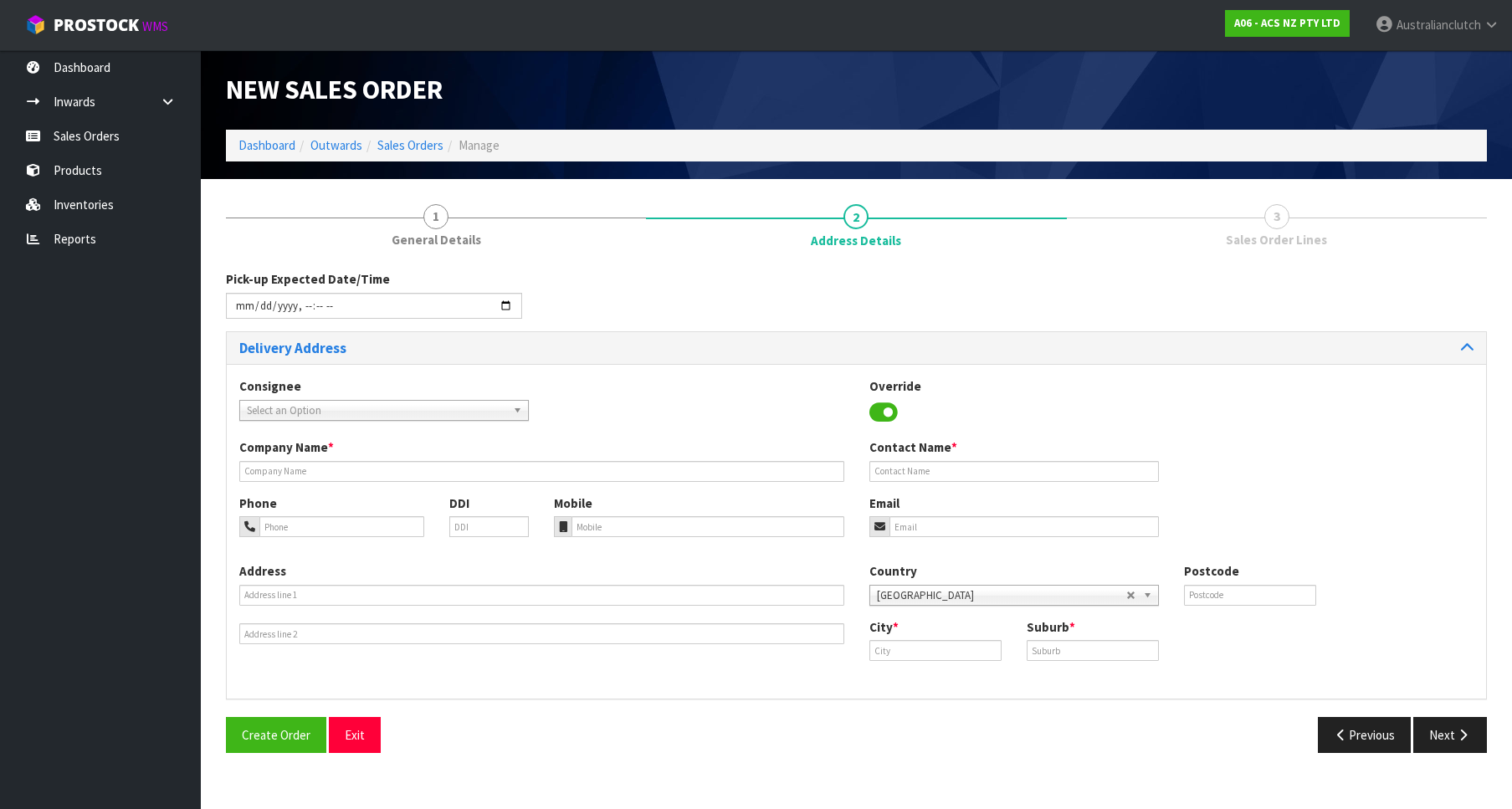
click at [308, 411] on span "Select an Option" at bounding box center [376, 410] width 259 height 20
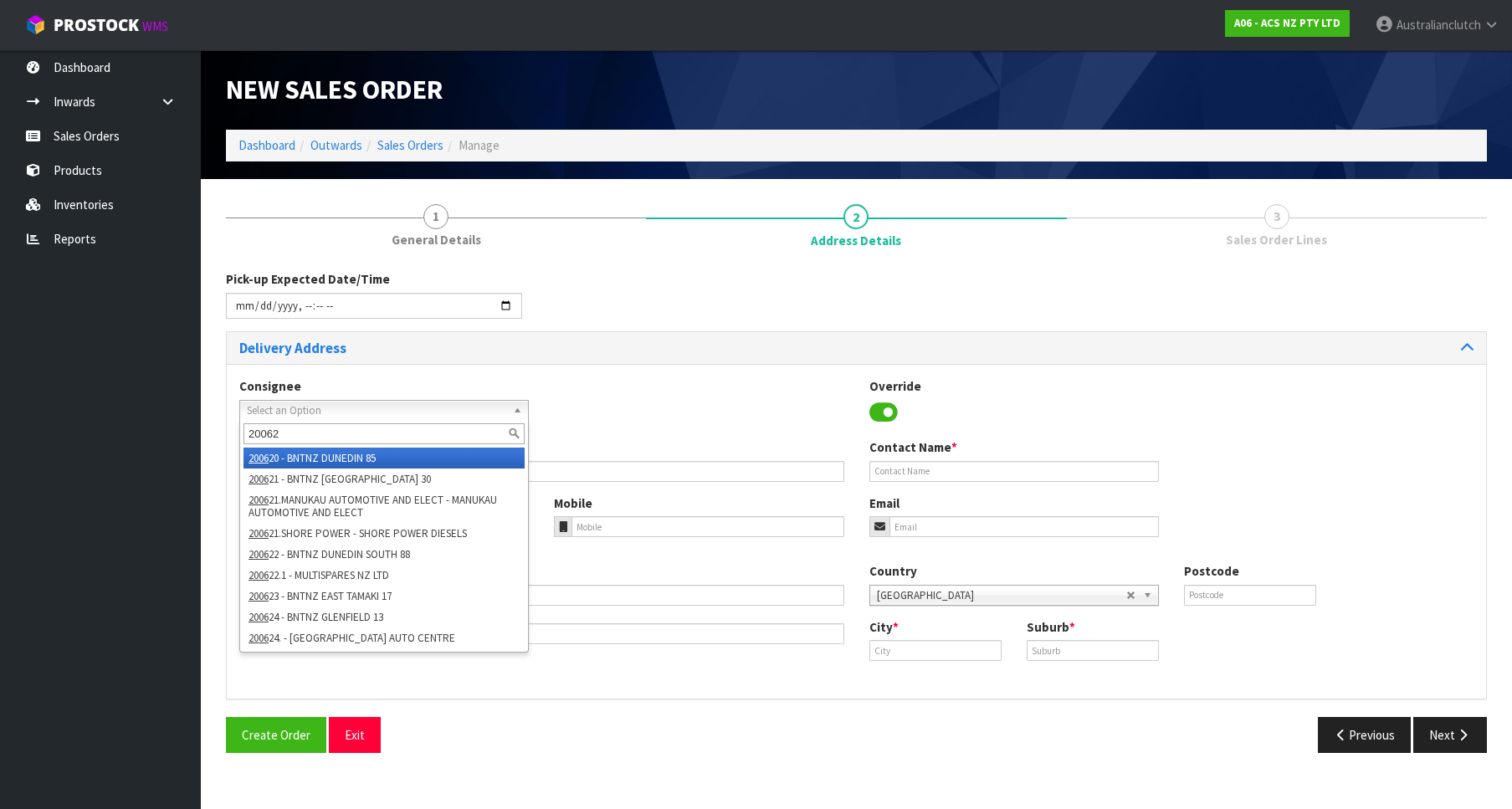
type input "200623"
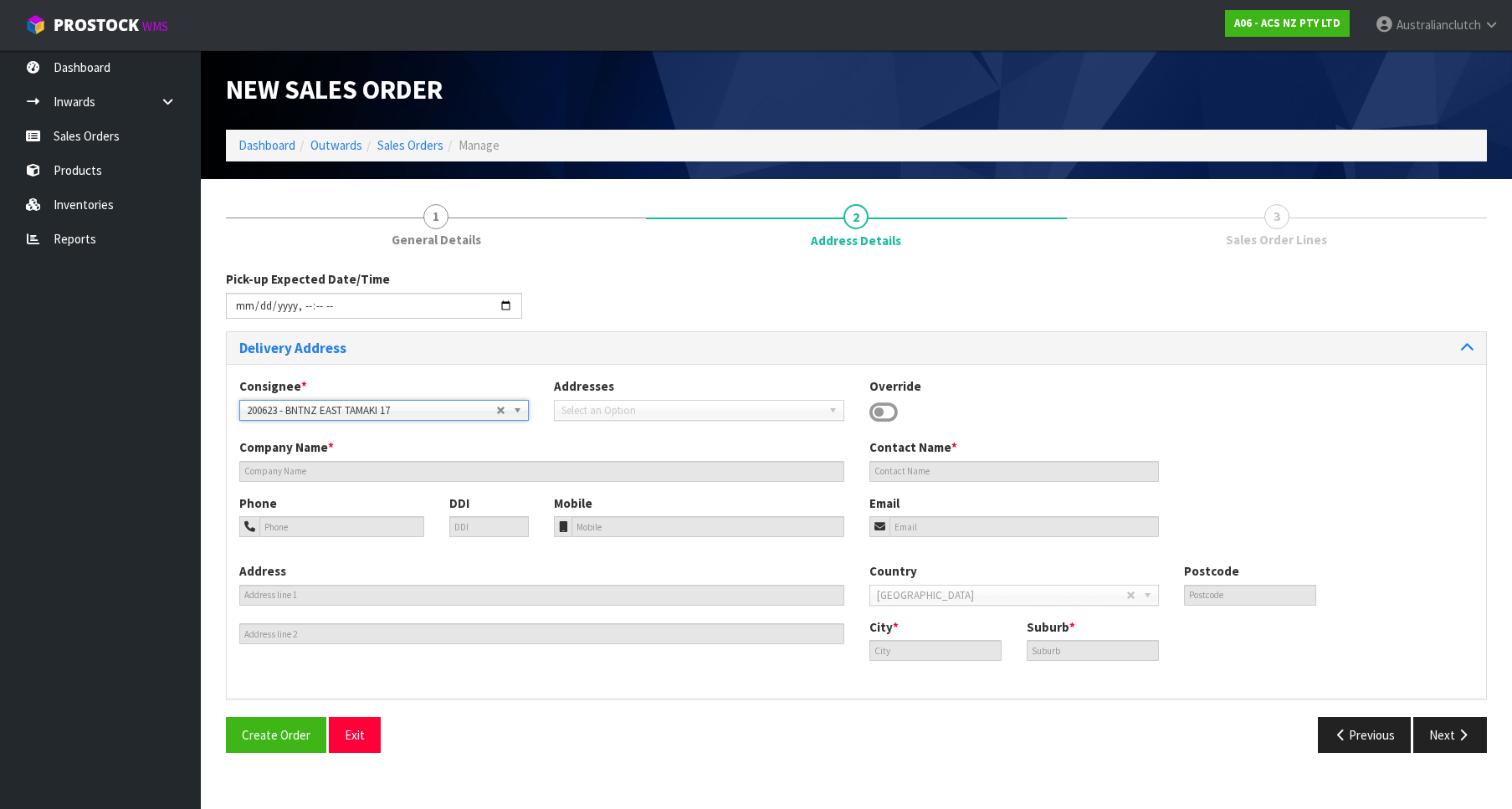
type input "BNTNZ EAST TAMAKI 17"
type input "[STREET_ADDRESS]"
type input "2013"
type input "[GEOGRAPHIC_DATA]"
type input "EAST TAMAKI"
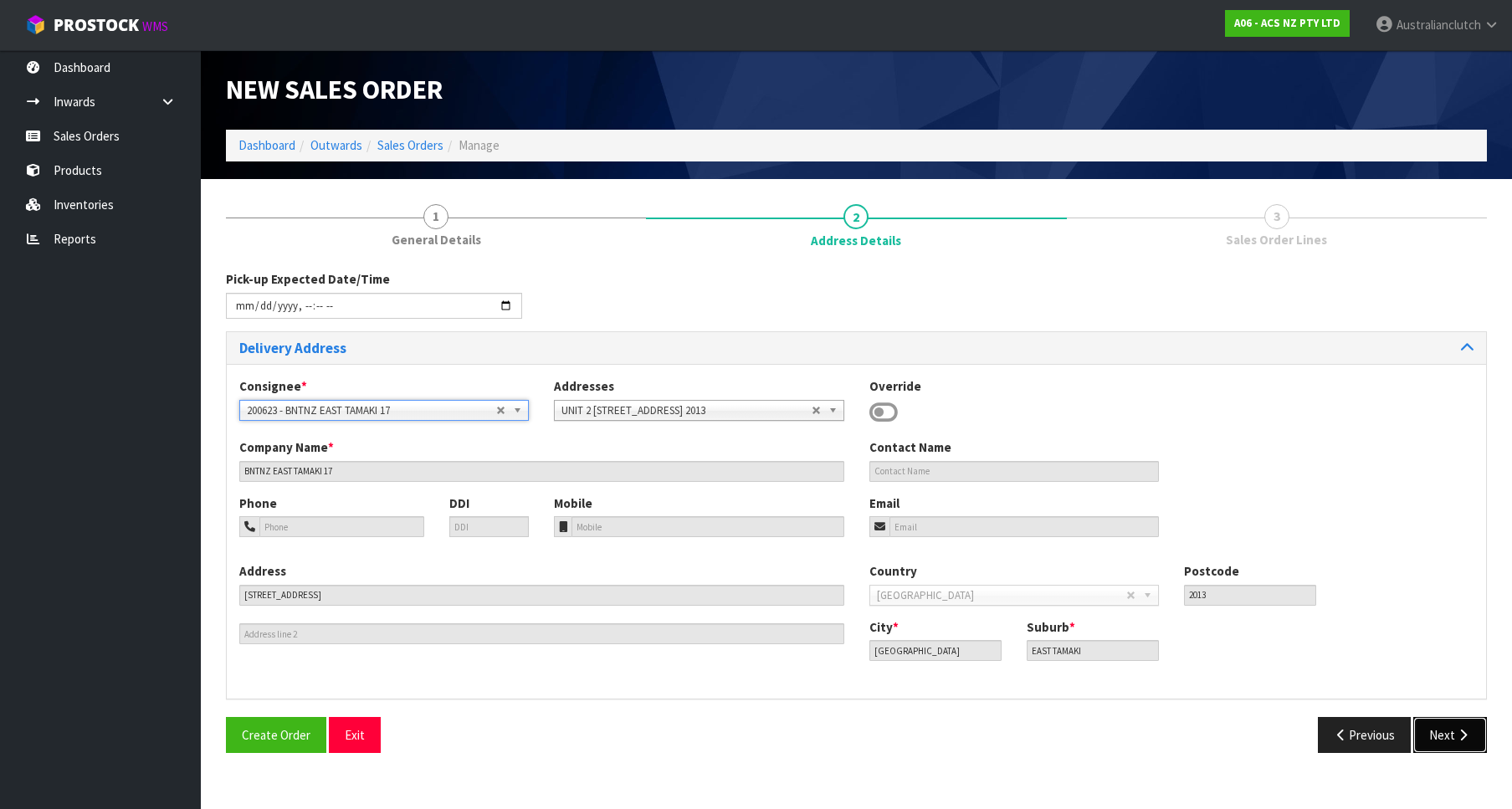
click at [1423, 726] on button "Next" at bounding box center [1450, 735] width 73 height 36
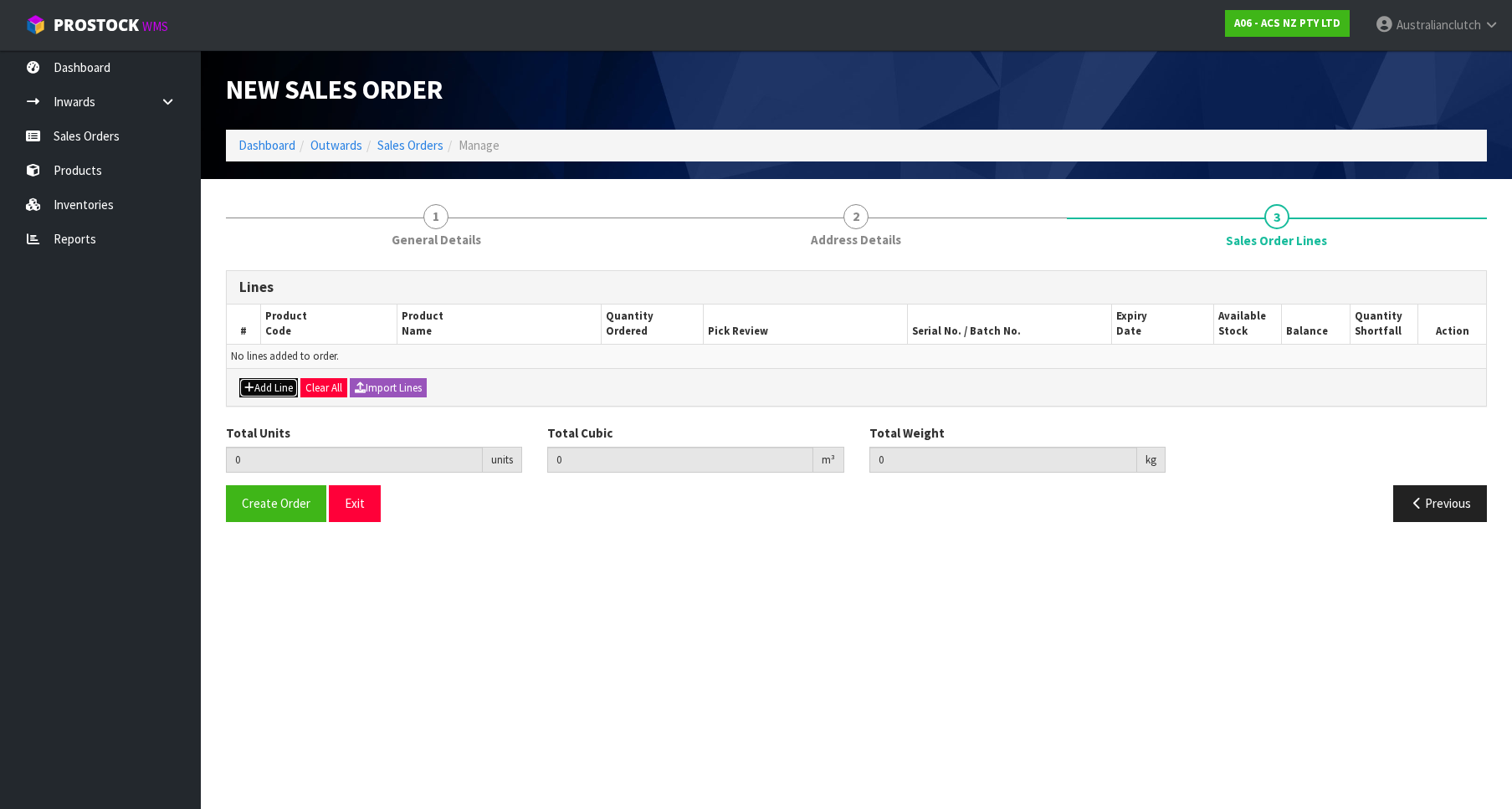
click at [277, 391] on button "Add Line" at bounding box center [269, 388] width 59 height 20
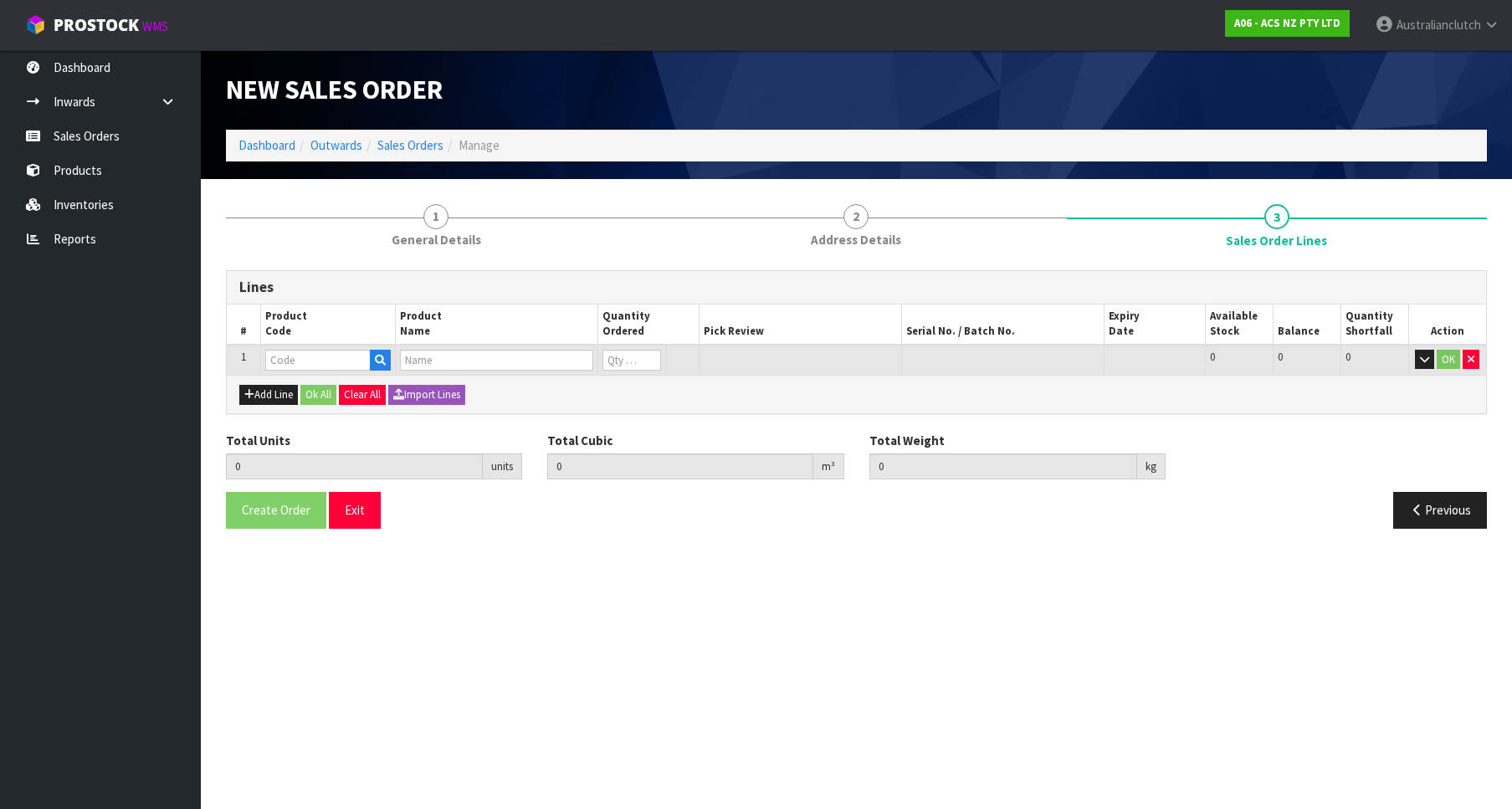
click at [307, 338] on th "Product Code" at bounding box center [327, 324] width 135 height 40
click at [317, 349] on td at bounding box center [327, 360] width 135 height 31
click at [332, 355] on input "text" at bounding box center [318, 359] width 106 height 21
paste input "KFD27412"
type input "KFD27412"
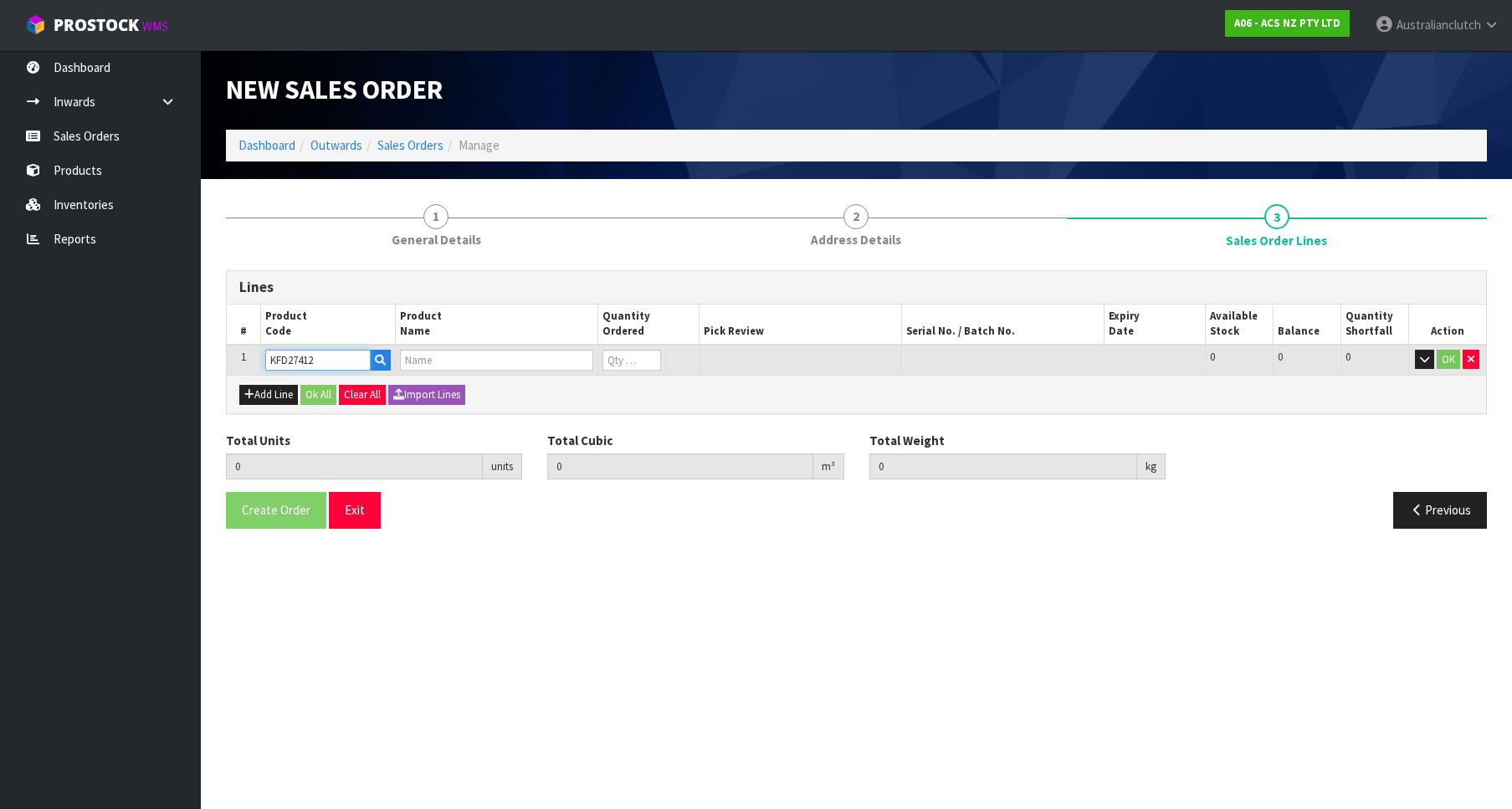
type input "1"
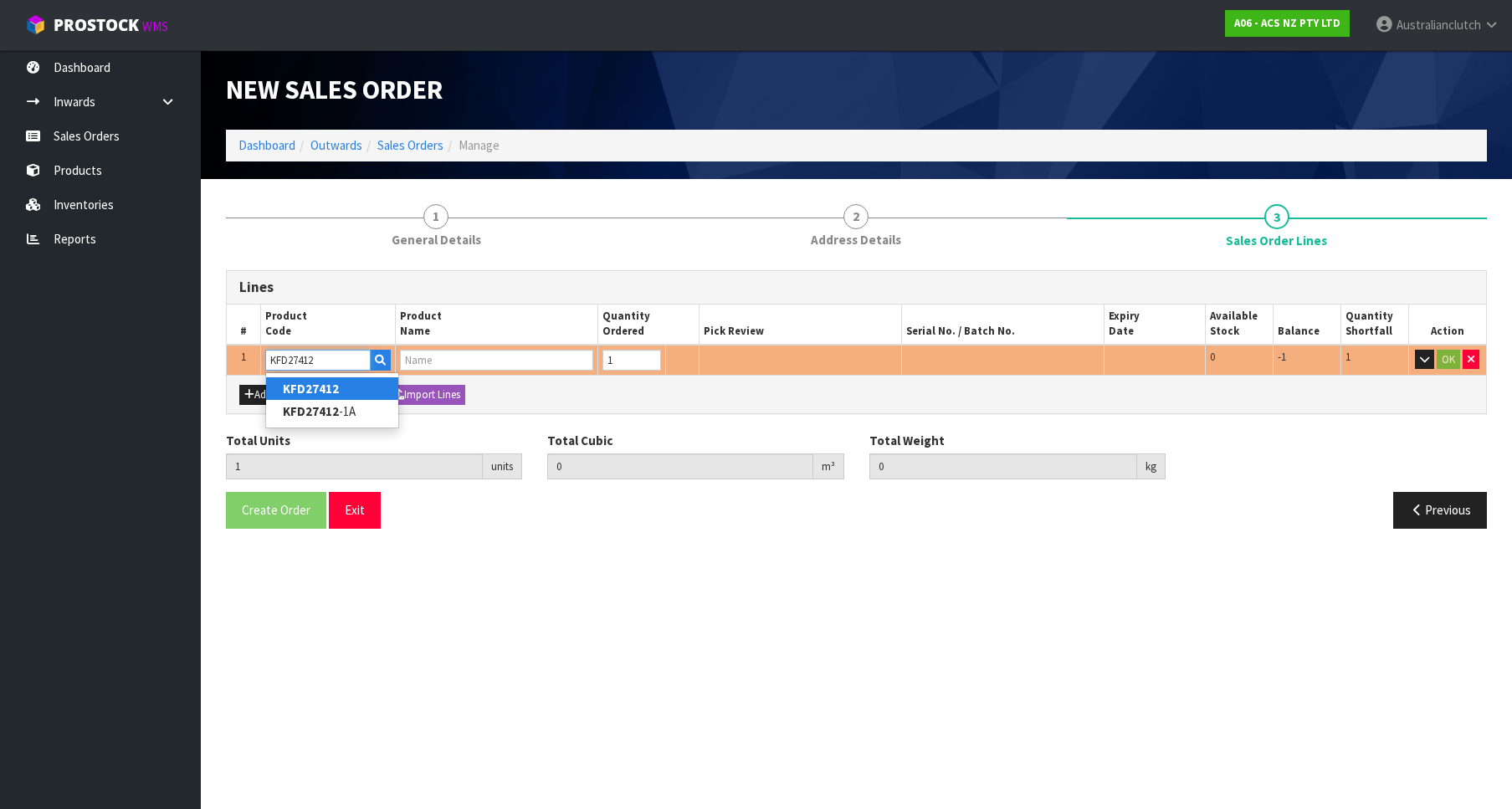
type input "1"
click at [652, 355] on input "1" at bounding box center [632, 359] width 59 height 21
type input "KFD27412"
type input "0"
click at [531, 372] on td at bounding box center [497, 360] width 202 height 31
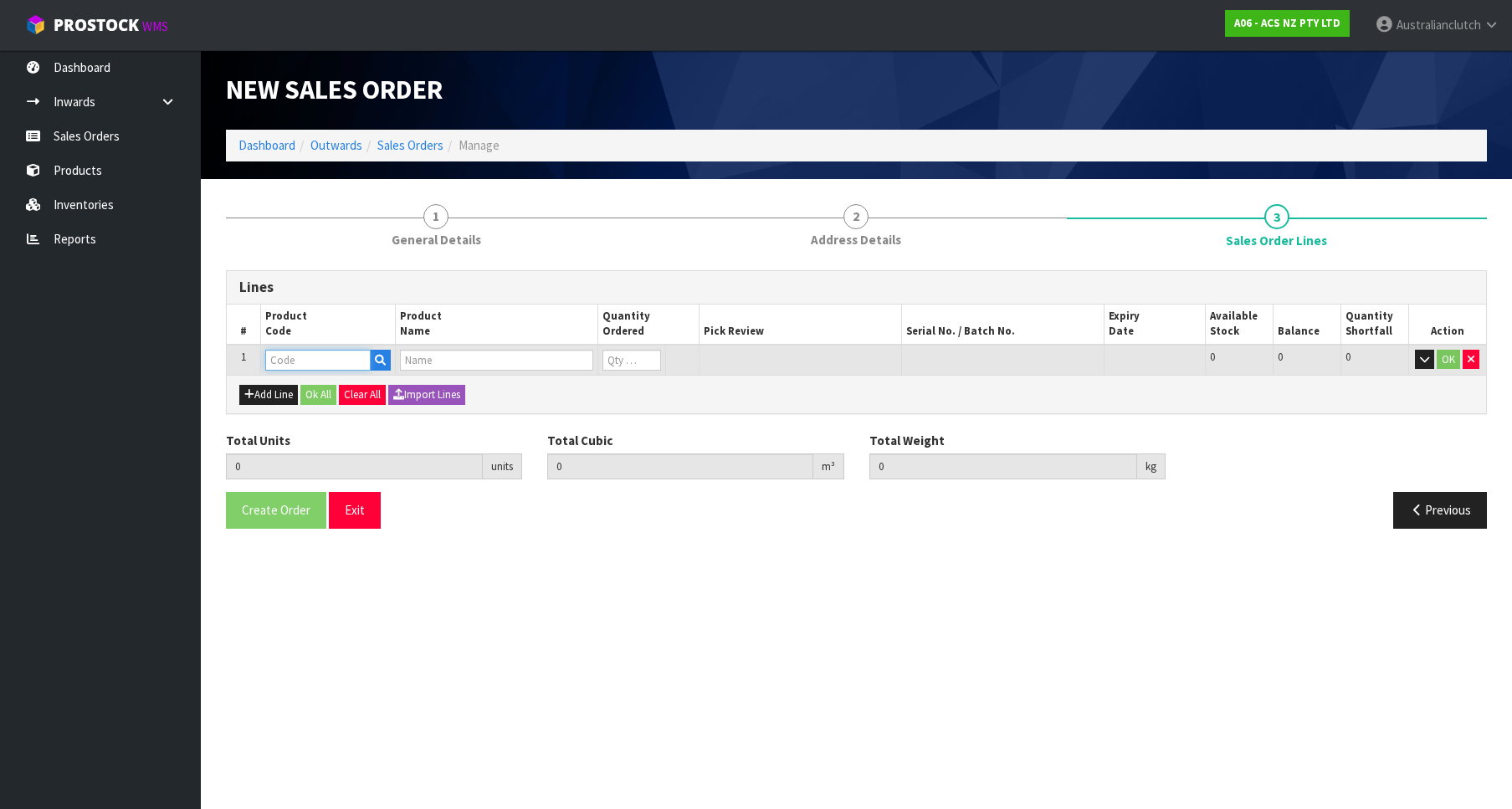
click at [330, 365] on input "text" at bounding box center [318, 359] width 106 height 21
paste input "KFD27412"
type input "KFD27412"
click at [323, 392] on strong "KFD27412" at bounding box center [310, 389] width 56 height 16
type input "KFD27412"
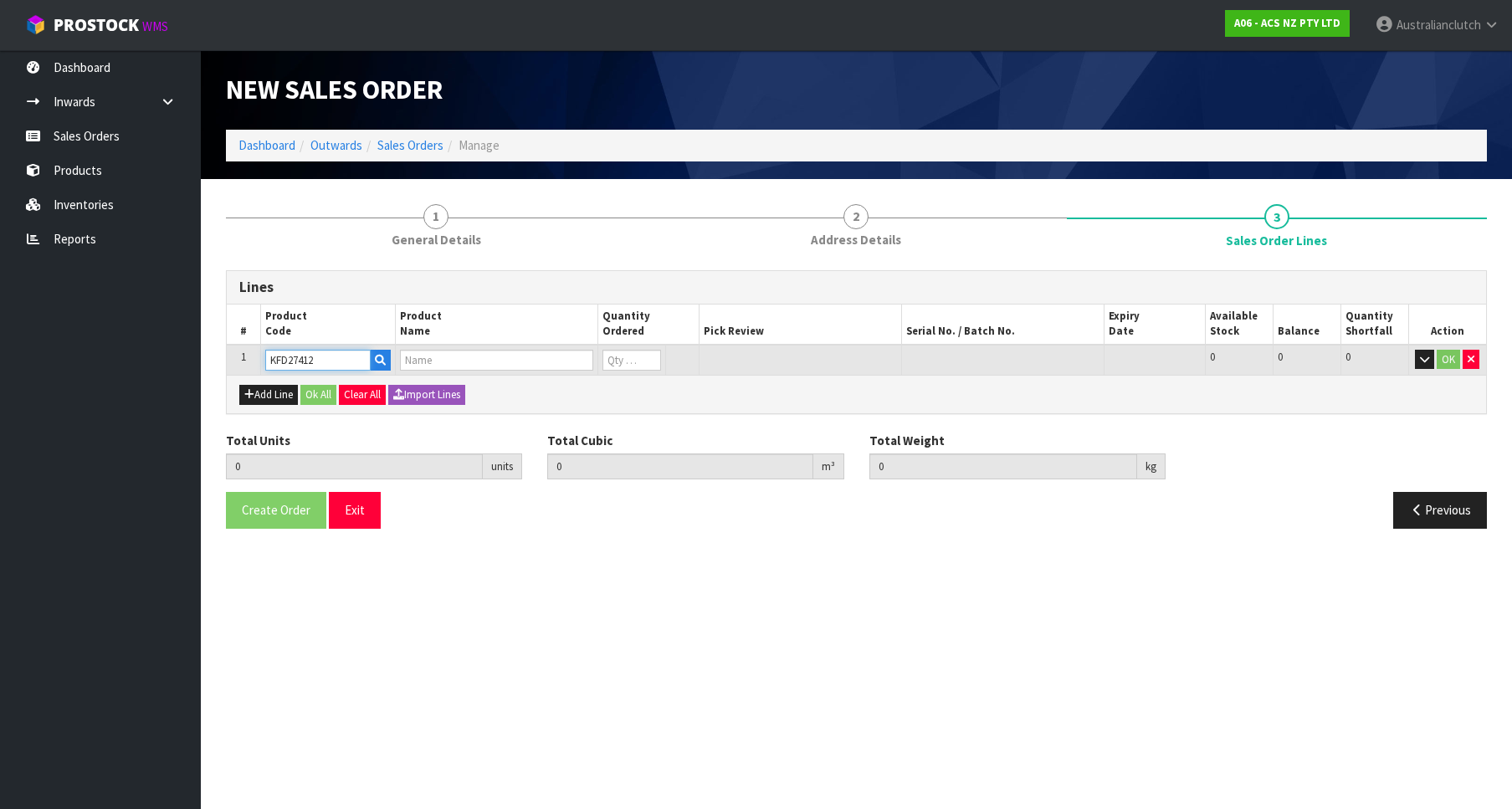
type input "0.000000"
type input "0.000"
type input "KIT STD FORD RANGER 2.2/3.2L INC CSC"
type input "0"
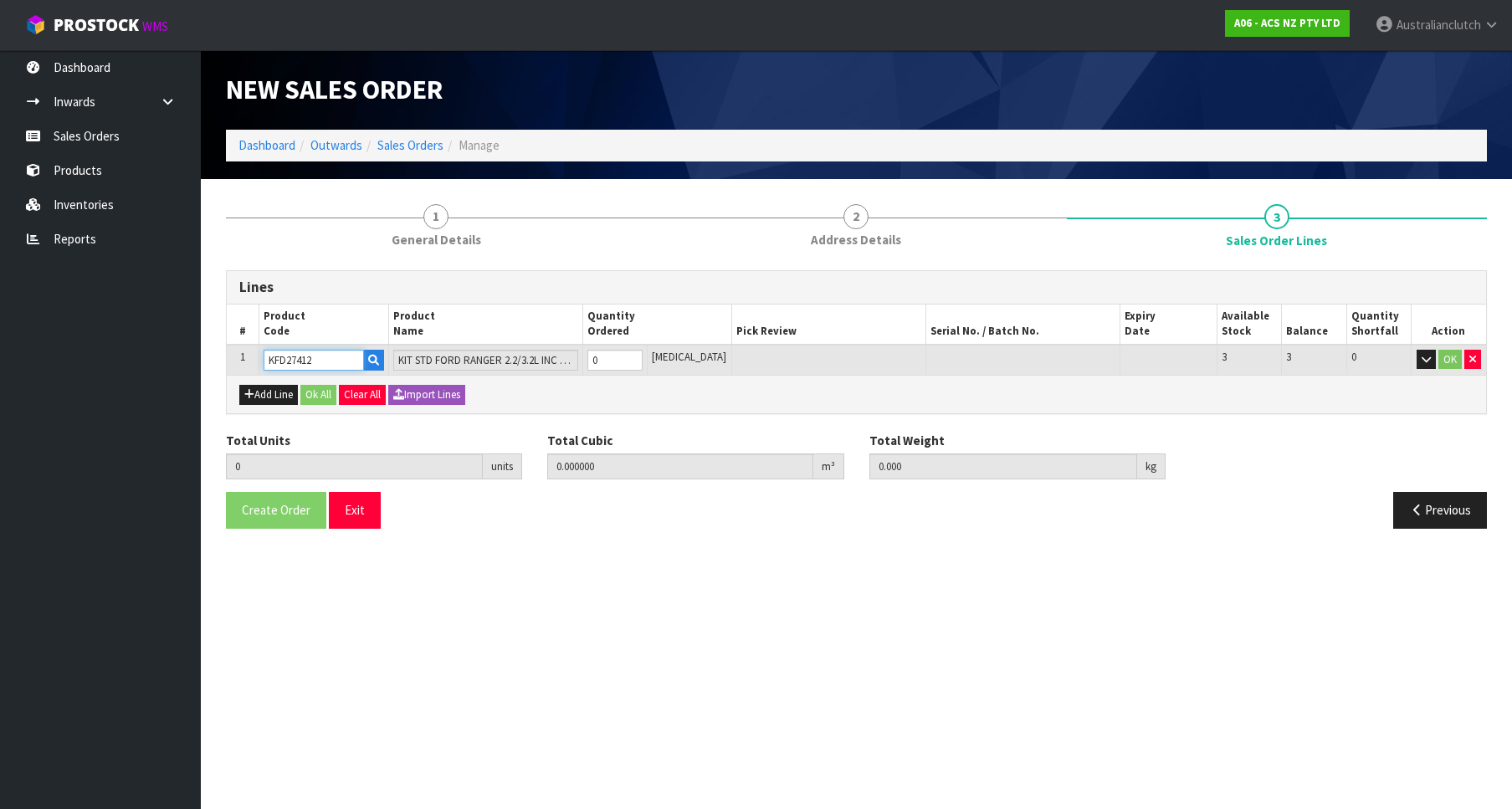
type input "1"
type input "0.01443"
type input "14"
type input "1"
click at [643, 356] on input "1" at bounding box center [615, 359] width 55 height 21
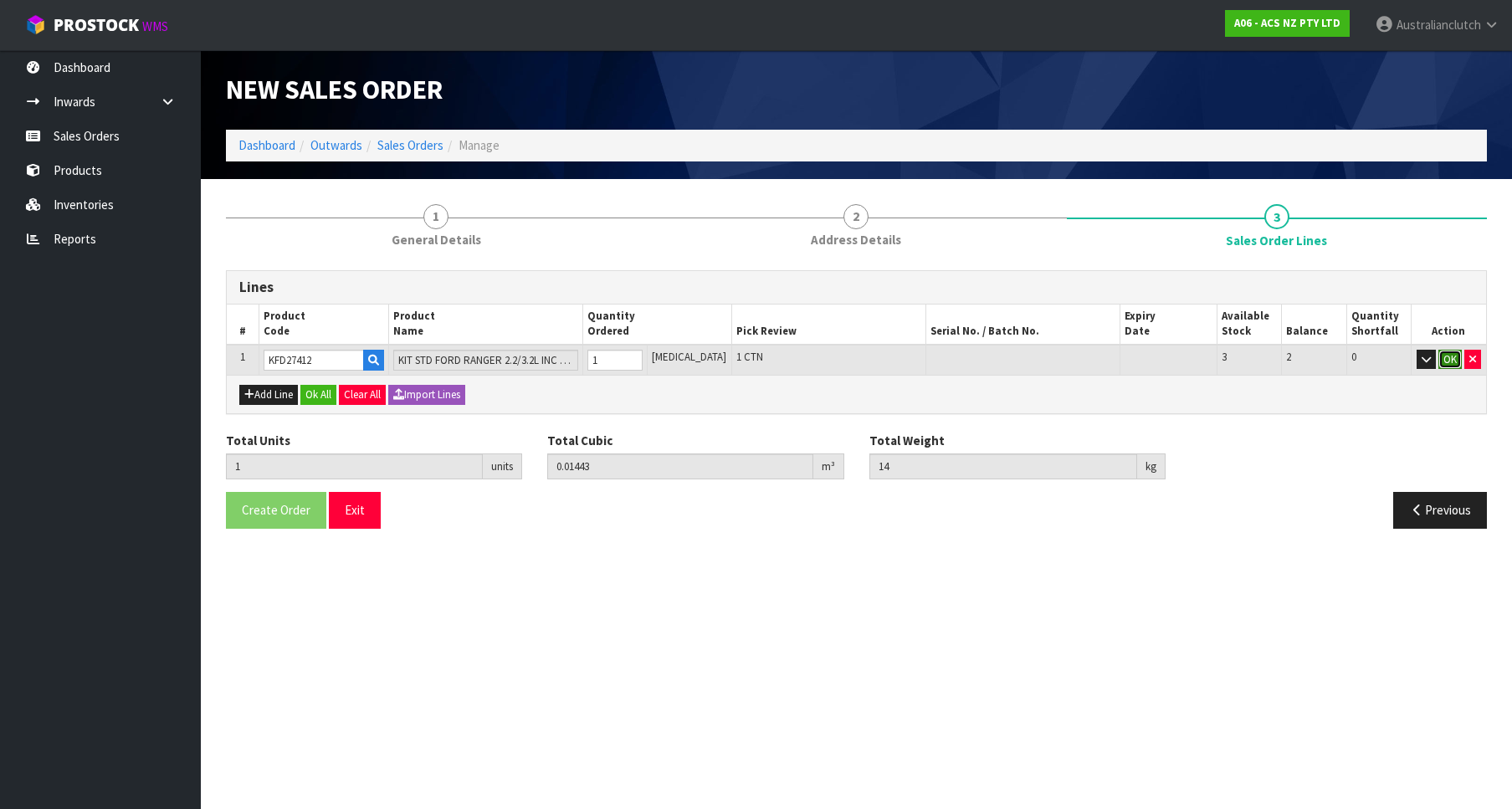
click at [1440, 362] on button "OK" at bounding box center [1450, 359] width 23 height 20
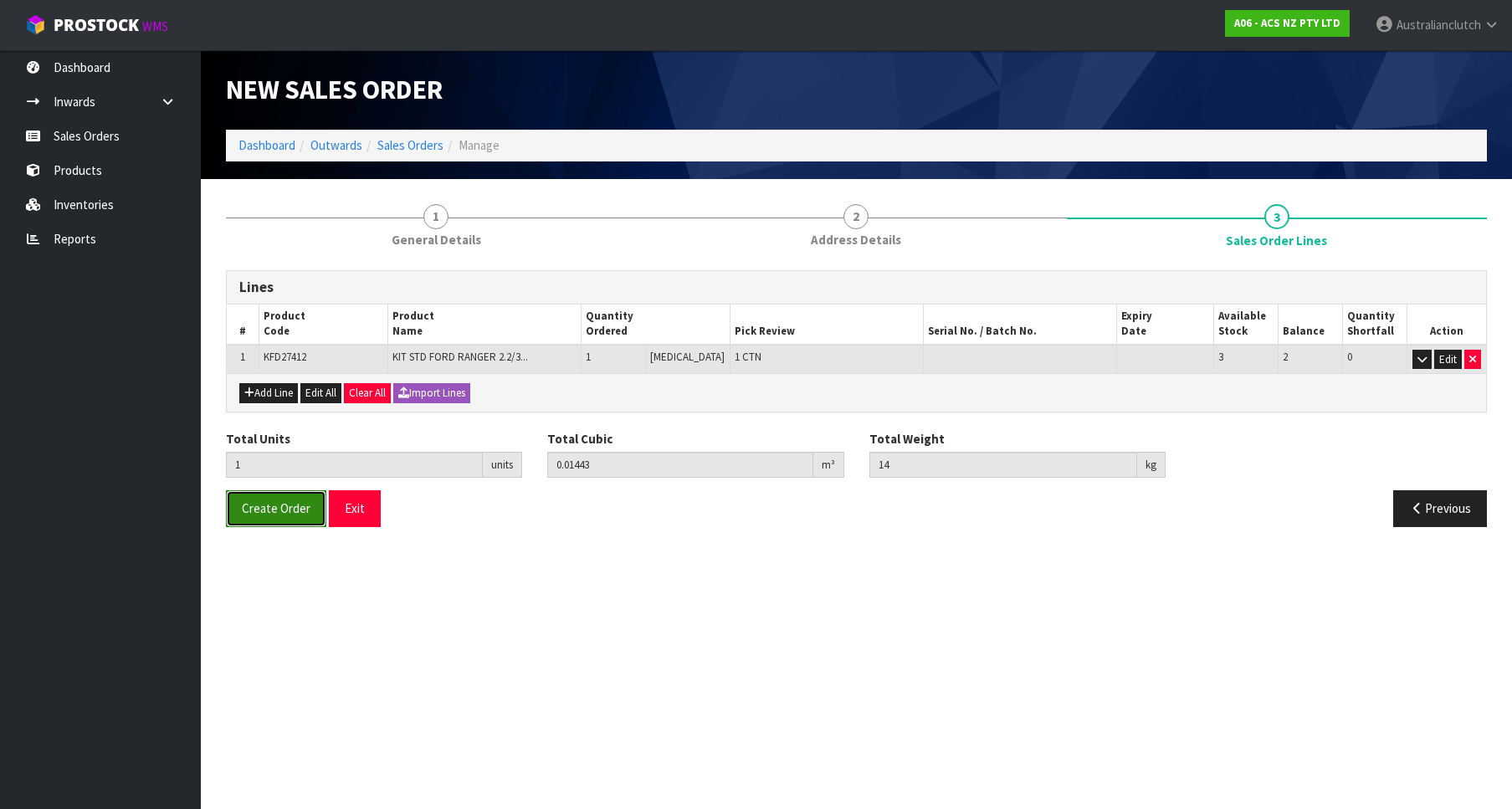
click at [231, 512] on button "Create Order" at bounding box center [276, 508] width 100 height 36
